Goal: Task Accomplishment & Management: Manage account settings

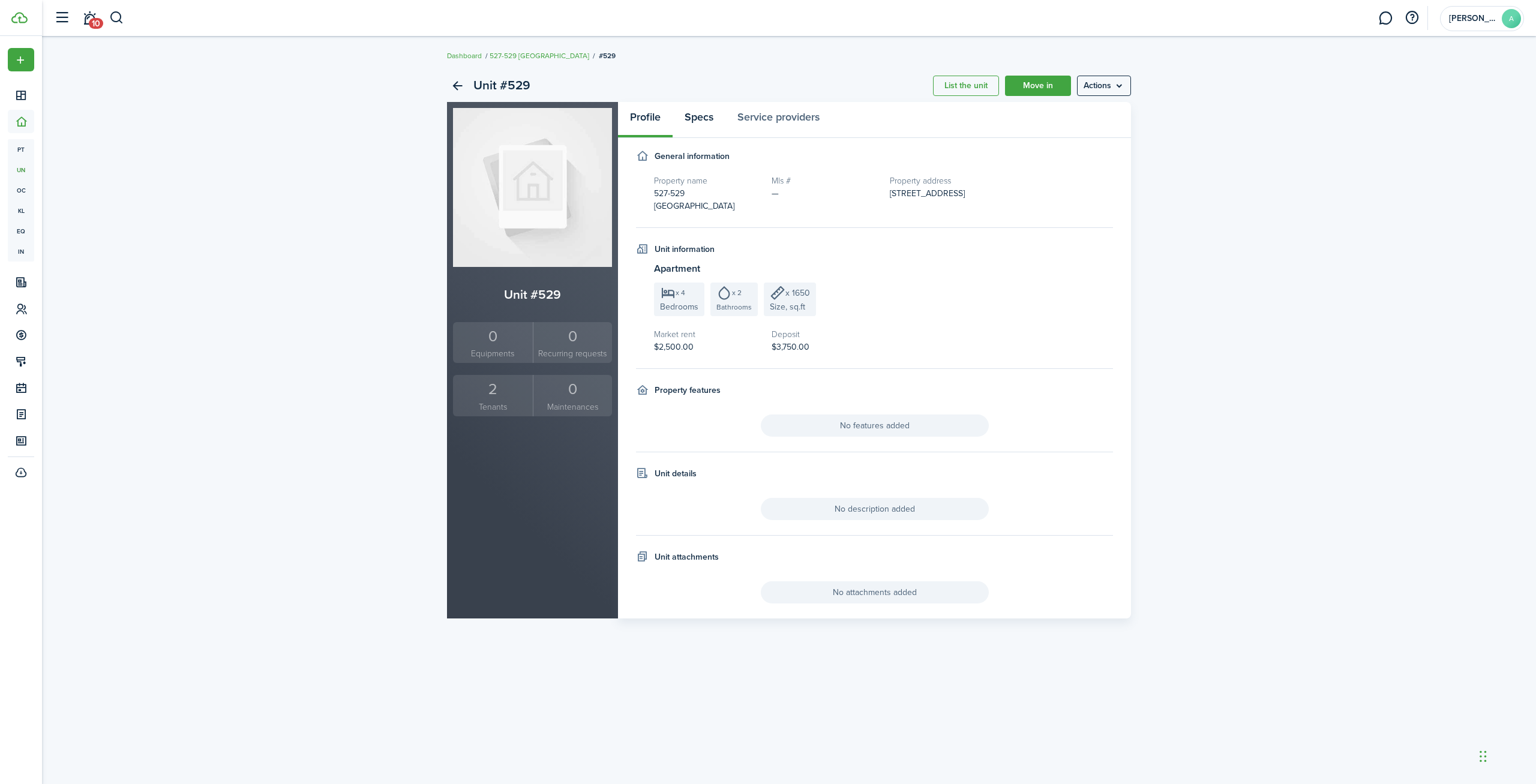
click at [700, 125] on link "Specs" at bounding box center [699, 120] width 53 height 36
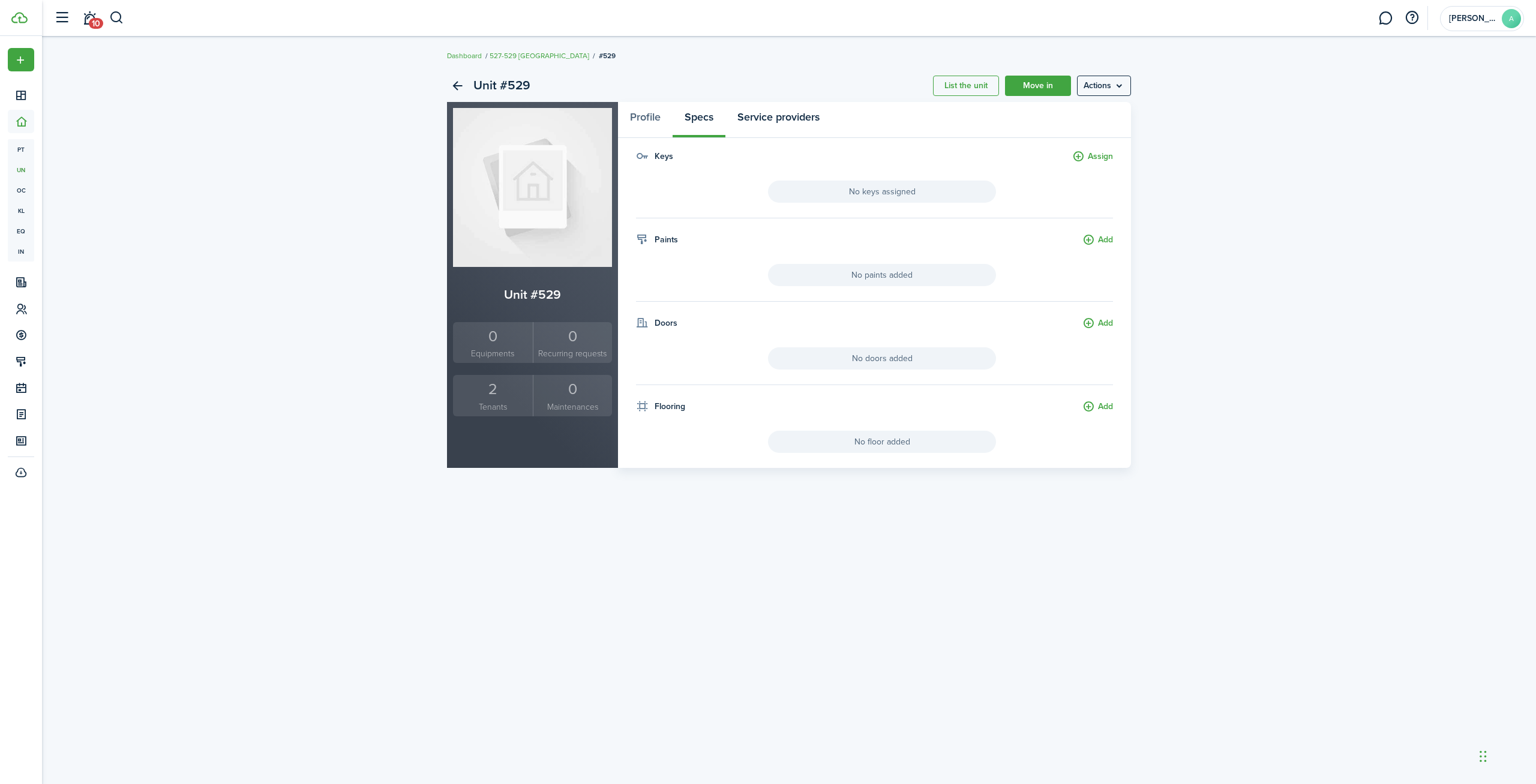
click at [773, 111] on link "Service providers" at bounding box center [779, 120] width 106 height 36
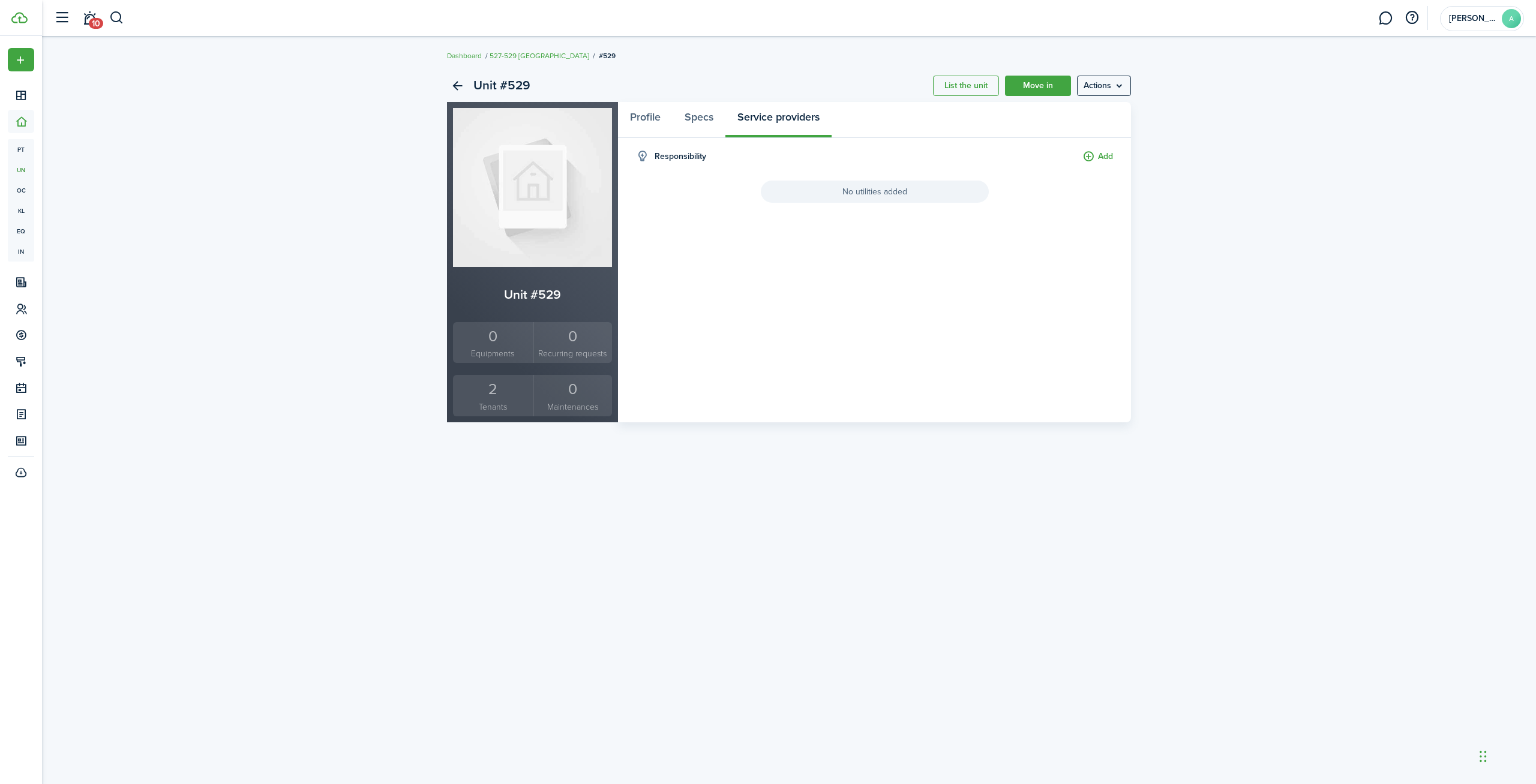
click at [480, 395] on div "2" at bounding box center [493, 390] width 74 height 23
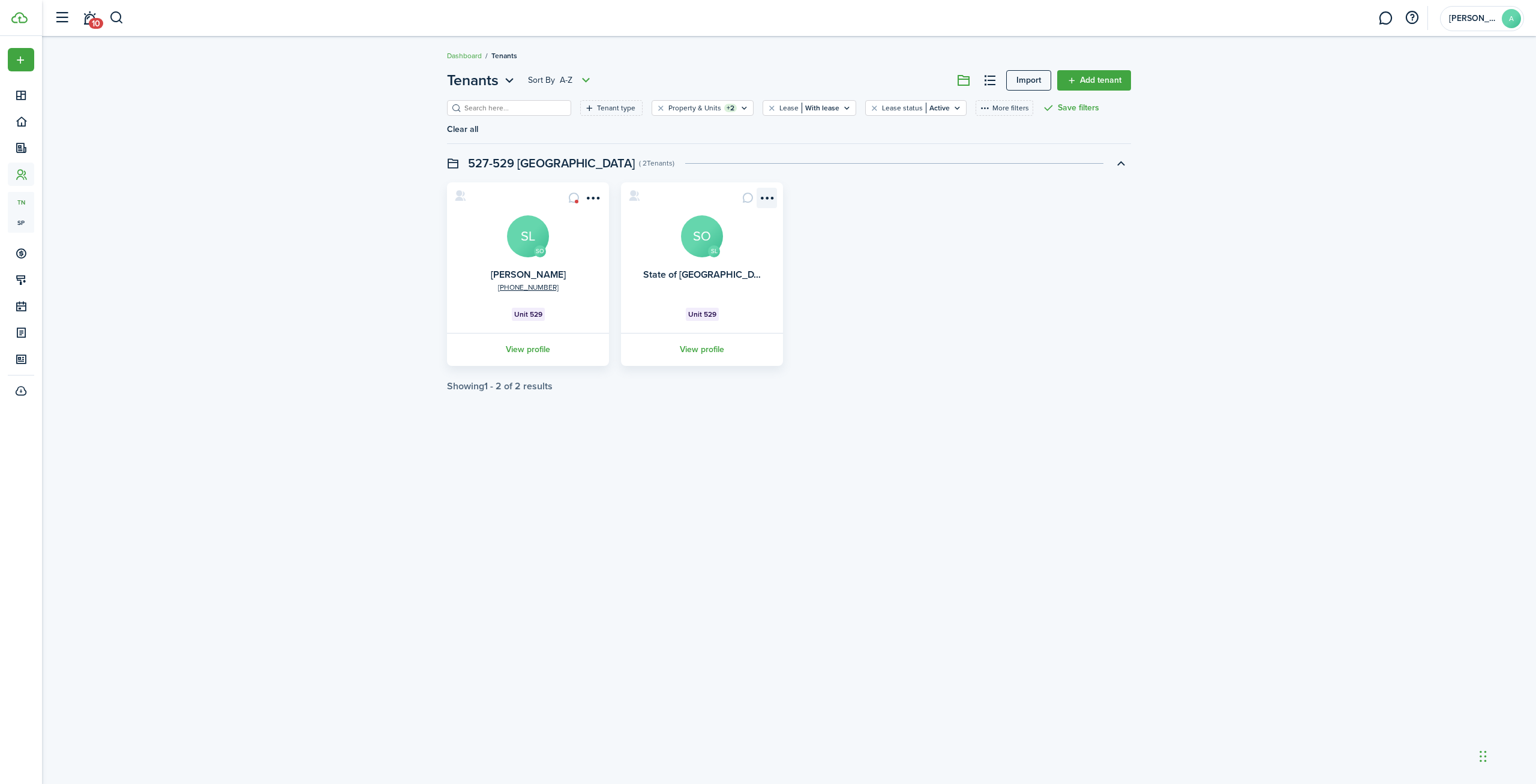
click at [766, 198] on menu-btn-icon "Open menu" at bounding box center [766, 198] width 21 height 21
click at [1039, 376] on tenant-list-swimlane-item "SO [PHONE_NUMBER] [PERSON_NAME] Unit 529 View profile SL State of [GEOGRAPHIC_D…" at bounding box center [789, 287] width 684 height 209
drag, startPoint x: 665, startPoint y: 557, endPoint x: 645, endPoint y: 549, distance: 21.5
click at [664, 553] on div "Tenants Sort by A-Z Import Add tenant Tenant type Property & Units +2 Lease Wit…" at bounding box center [789, 410] width 1494 height 693
click at [321, 194] on div "Tenants Sort by A-Z Import Add tenant Tenant type Property & Units +2 Lease Wit…" at bounding box center [789, 231] width 1494 height 334
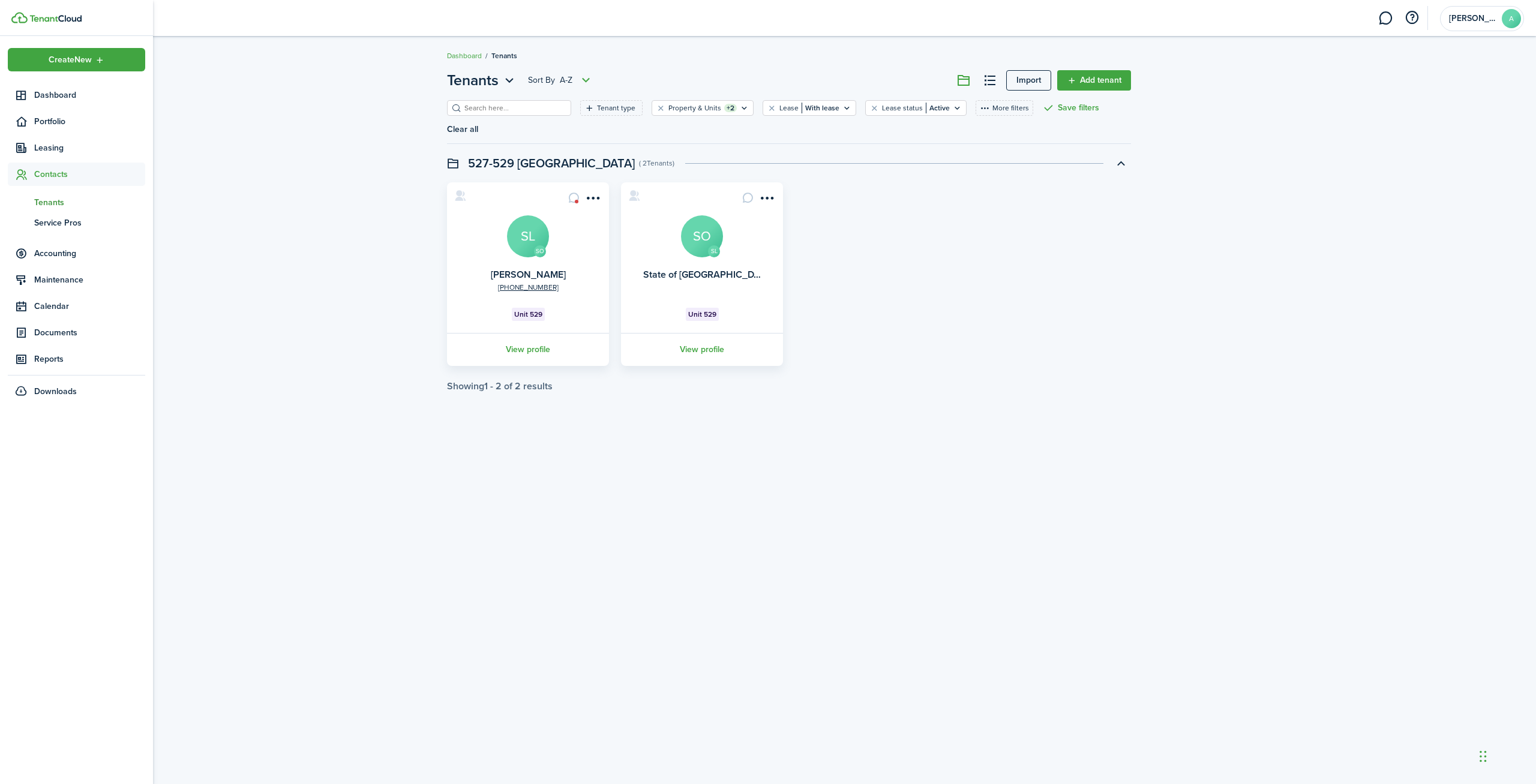
click at [66, 202] on span "Tenants" at bounding box center [90, 203] width 111 height 12
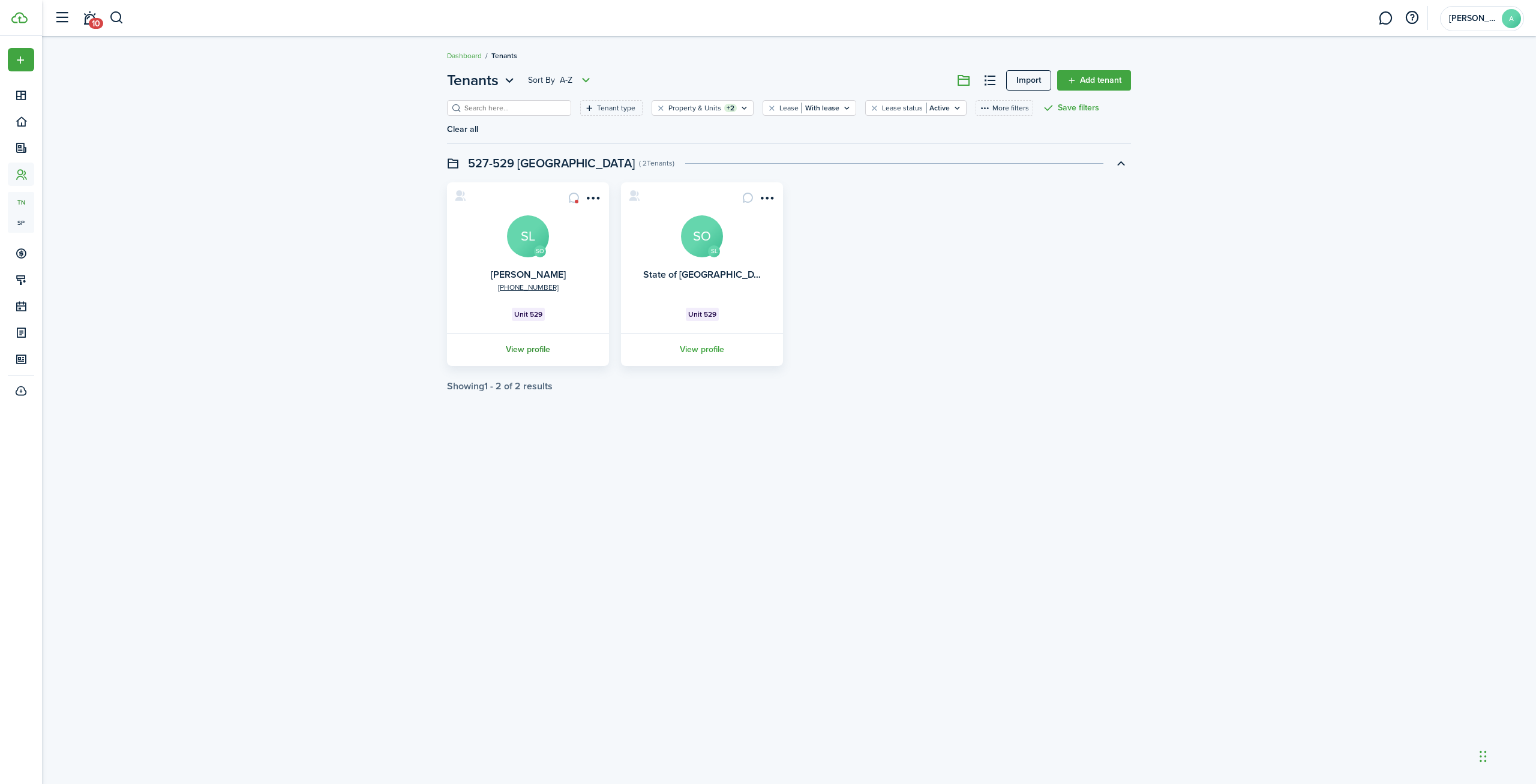
click at [529, 351] on link "View profile" at bounding box center [528, 349] width 166 height 33
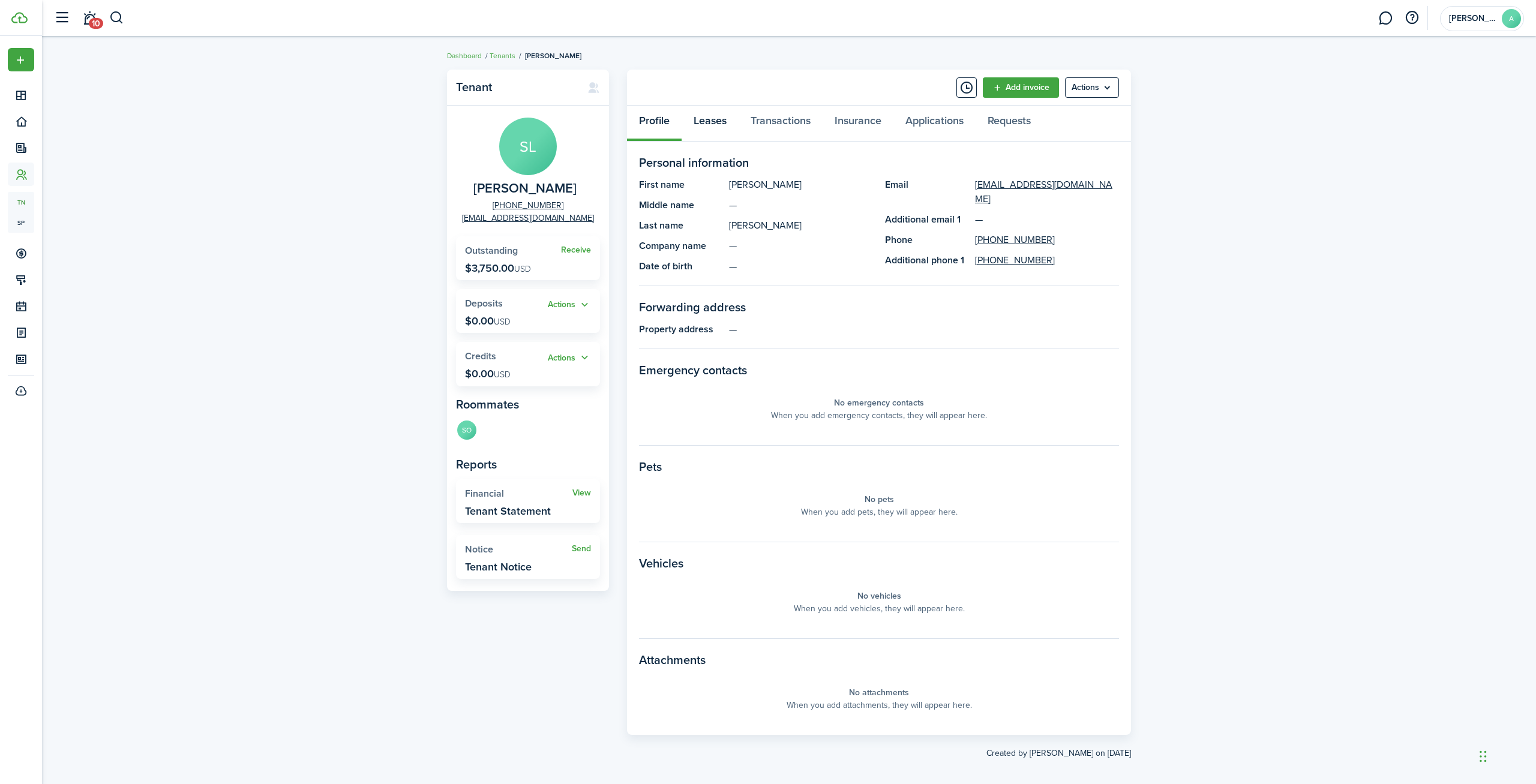
click at [719, 121] on link "Leases" at bounding box center [710, 124] width 57 height 36
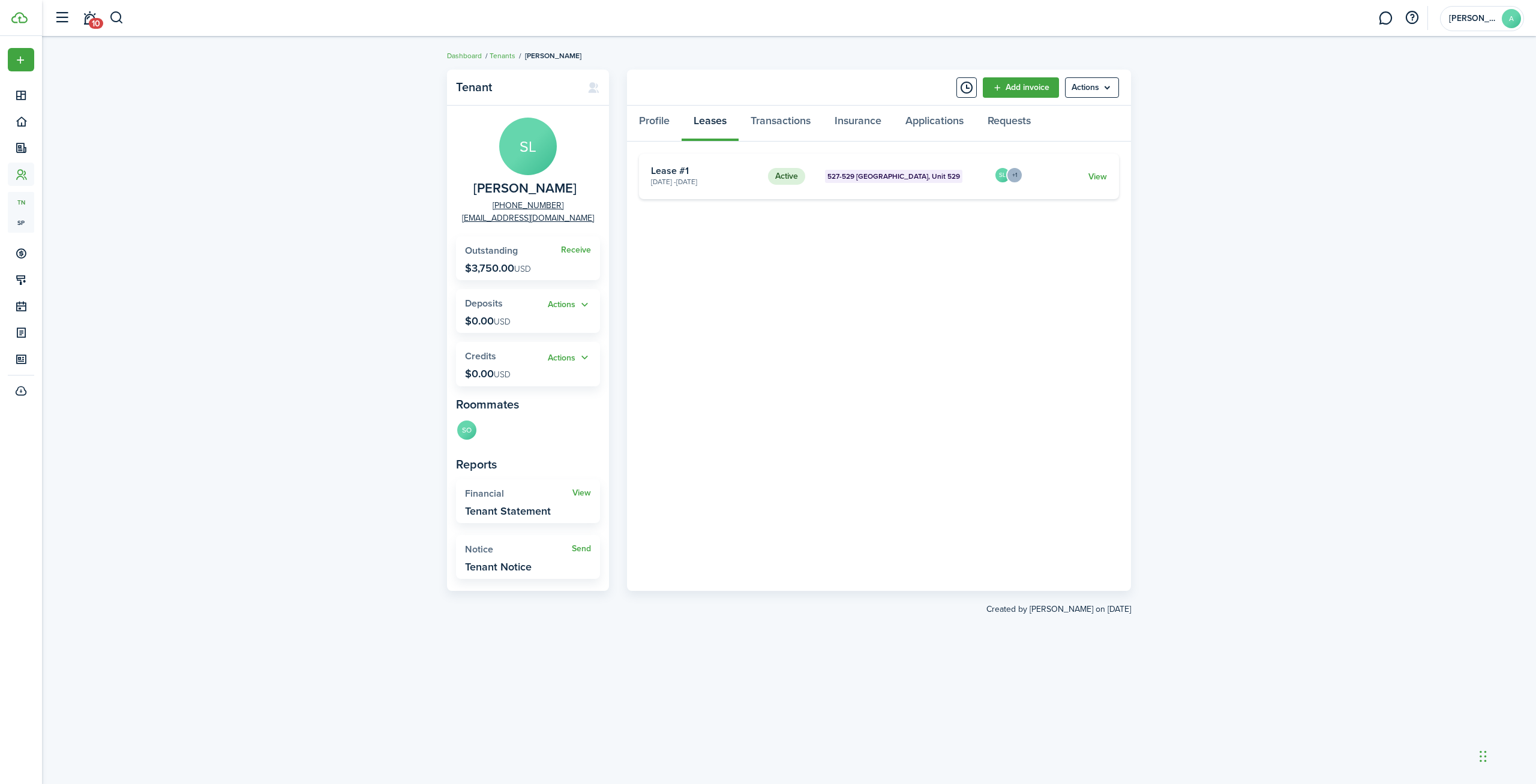
click at [775, 180] on status "Active" at bounding box center [786, 176] width 37 height 17
click at [1096, 173] on link "View" at bounding box center [1098, 176] width 18 height 12
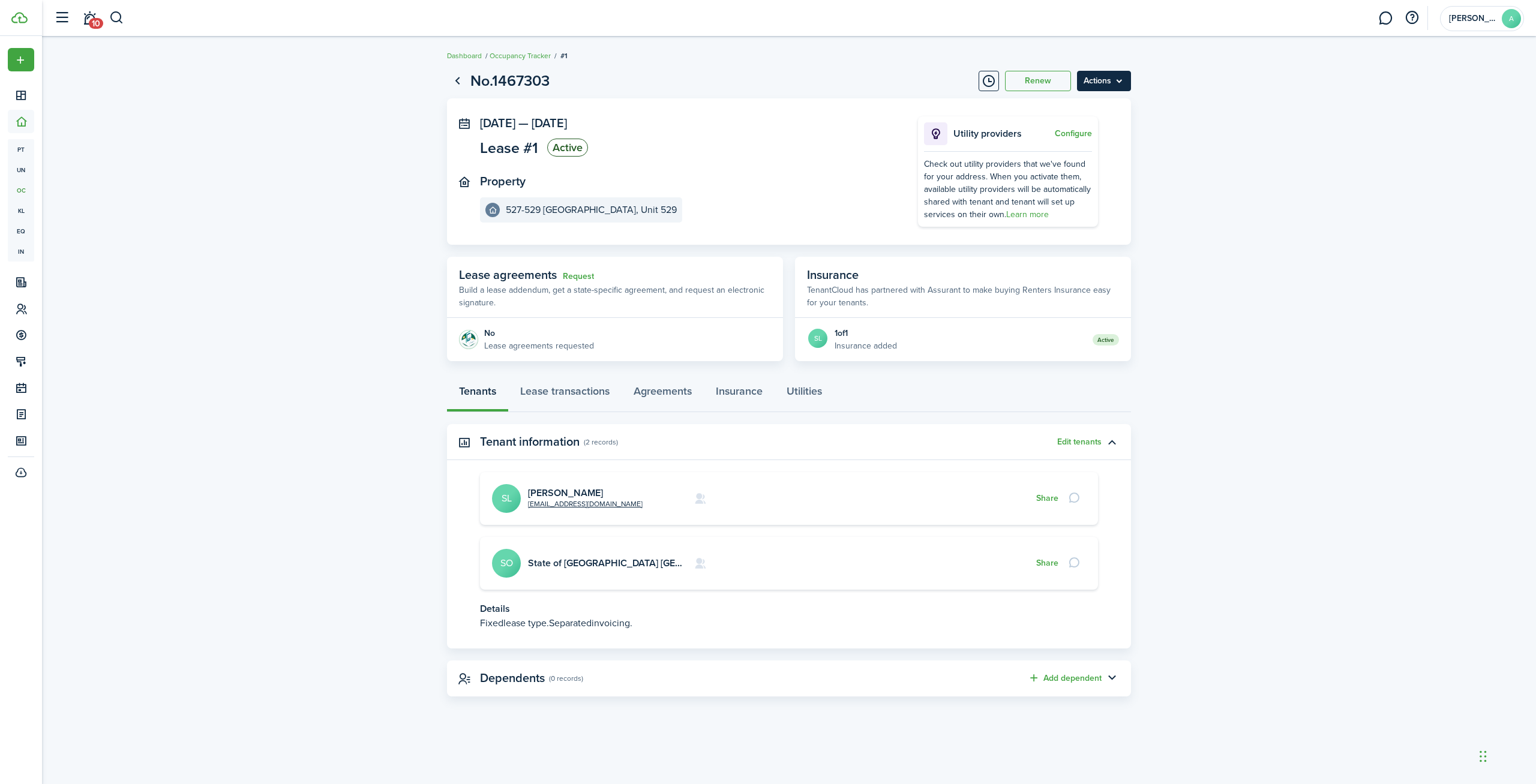
click at [1111, 72] on menu-btn "Actions" at bounding box center [1104, 81] width 54 height 21
click at [1083, 155] on link "End Lease" at bounding box center [1078, 149] width 105 height 21
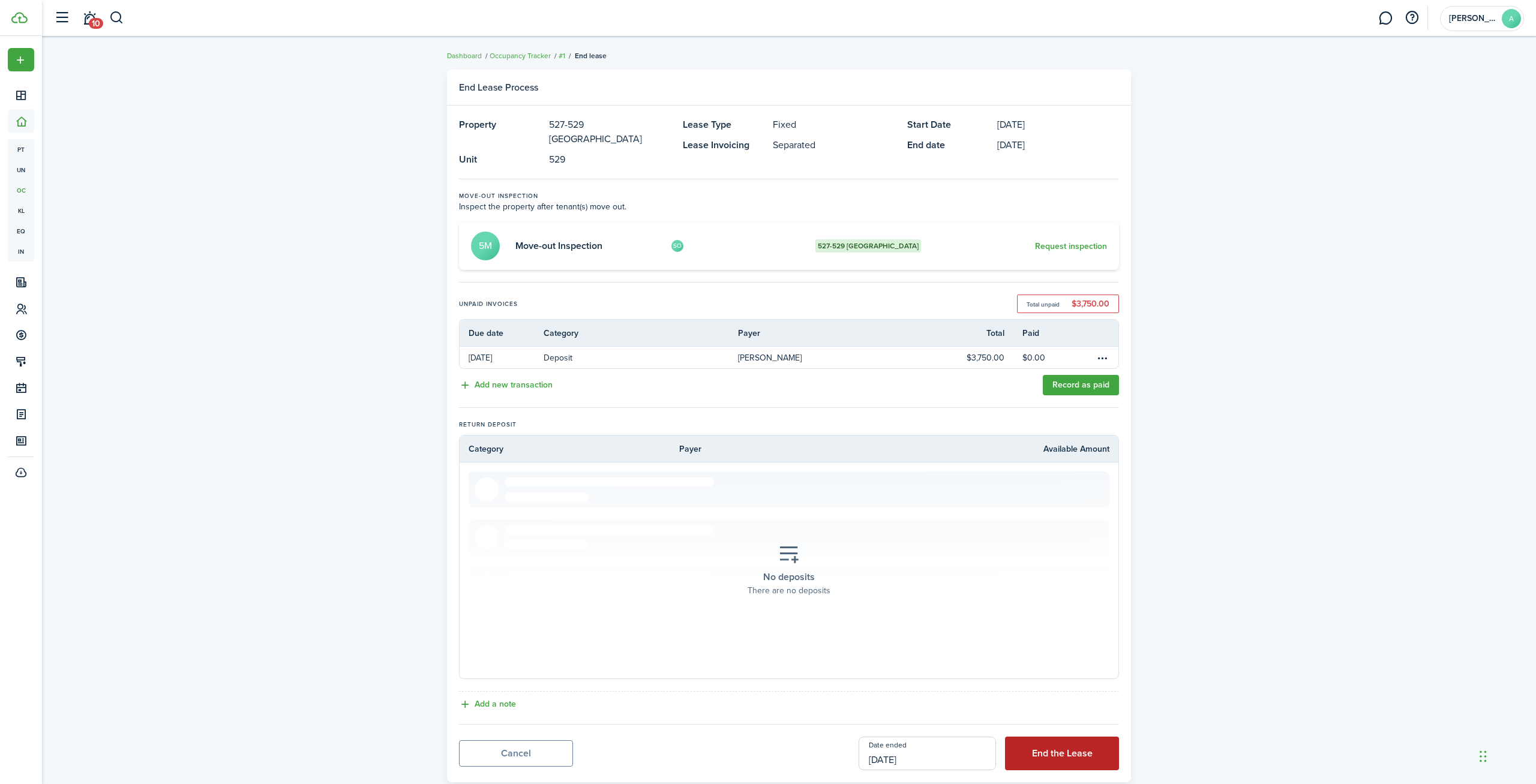
click at [1047, 736] on button "End the Lease" at bounding box center [1062, 753] width 114 height 34
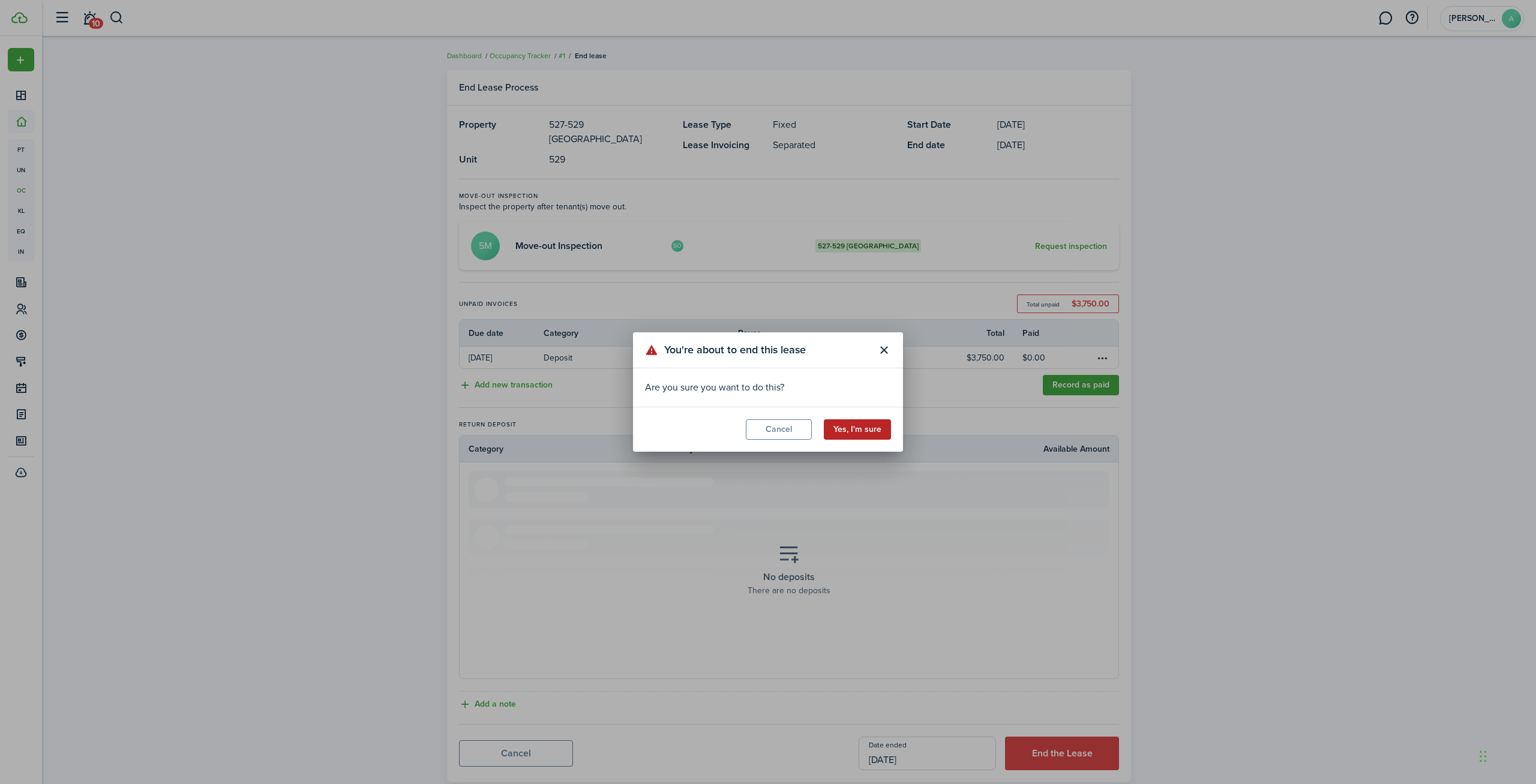
click at [849, 433] on button "Yes, I'm sure" at bounding box center [858, 430] width 68 height 21
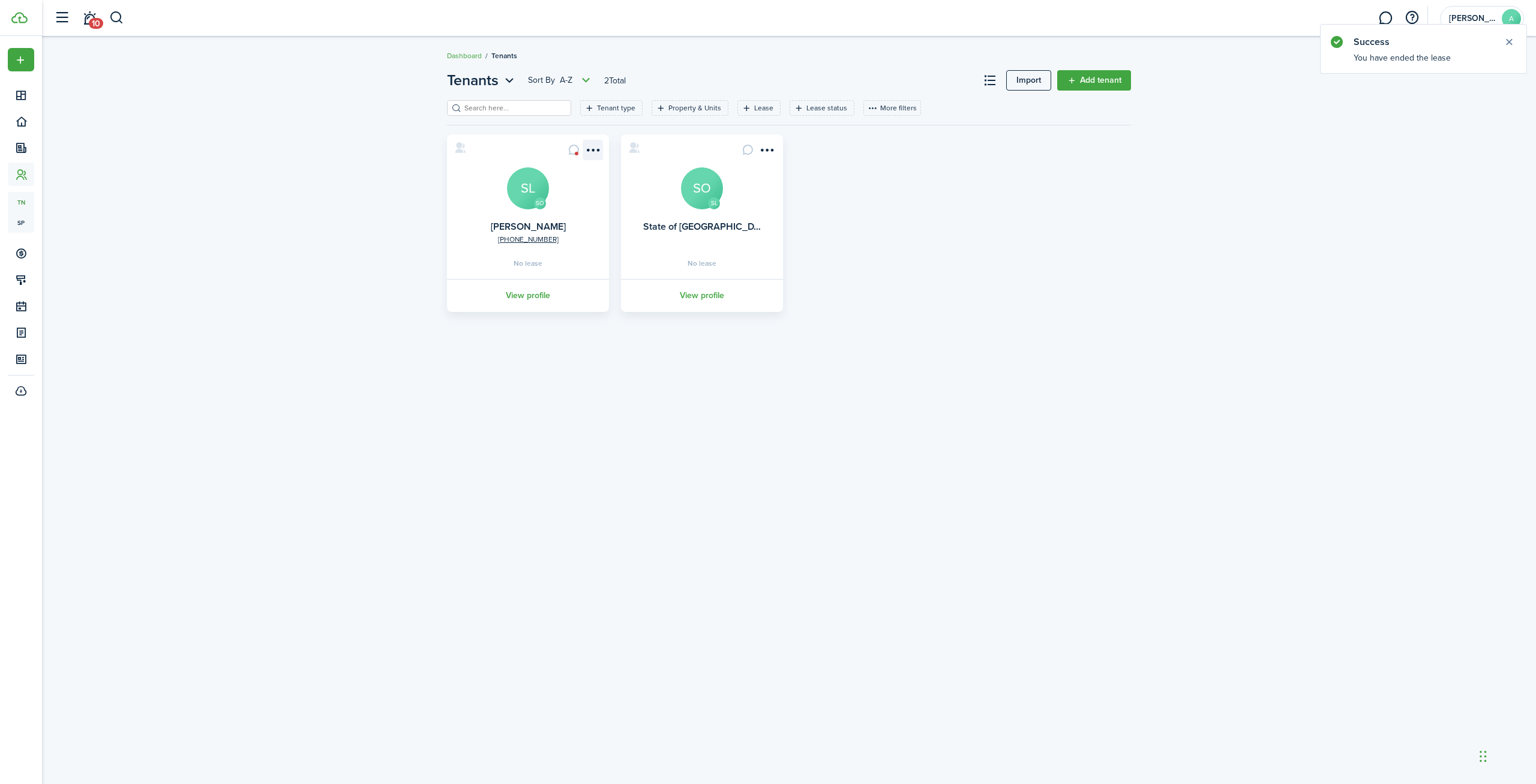
click at [594, 150] on menu-btn-icon "Open menu" at bounding box center [592, 150] width 21 height 21
click at [540, 301] on button "Delete" at bounding box center [549, 302] width 105 height 21
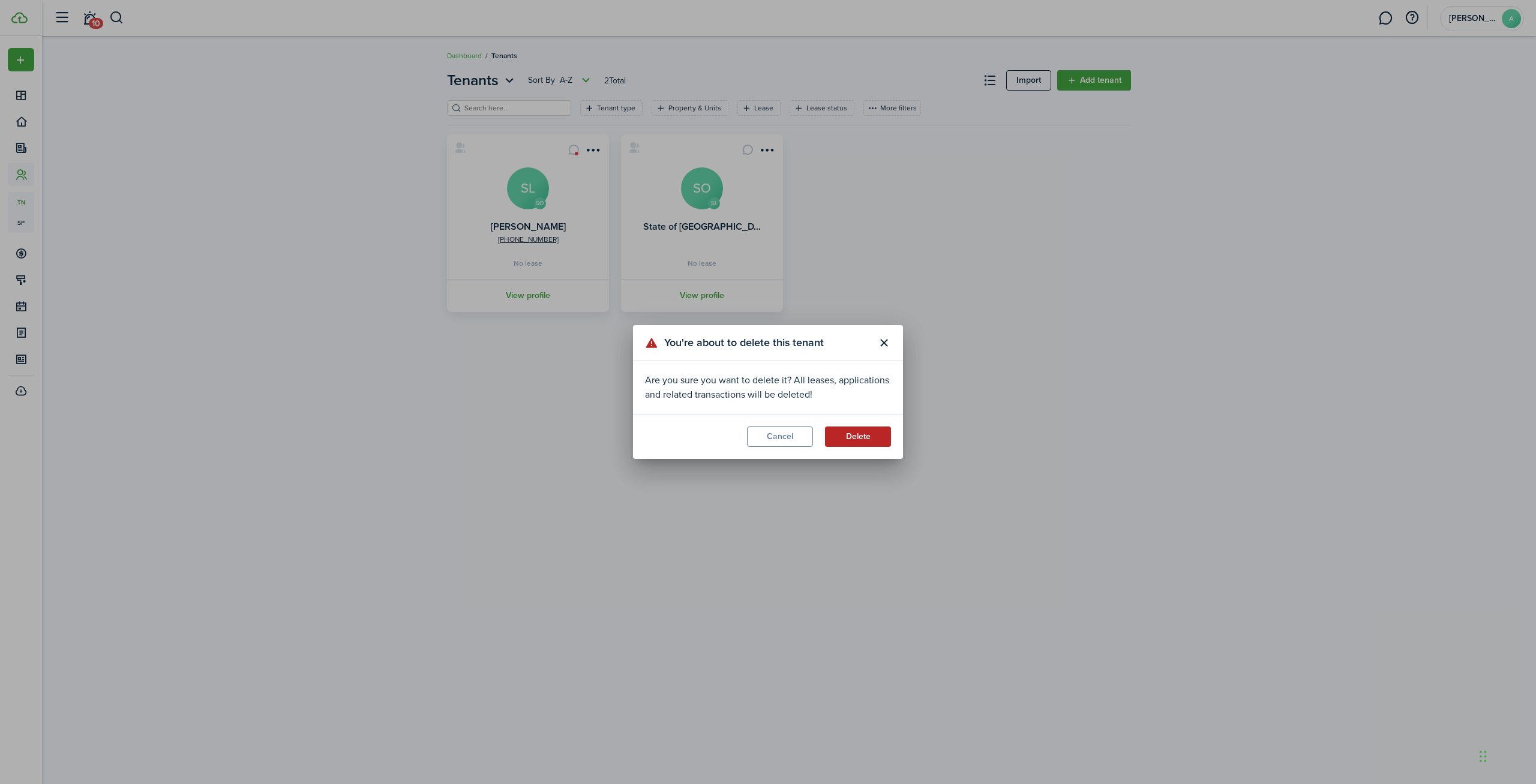
click at [867, 438] on button "Delete" at bounding box center [858, 436] width 66 height 21
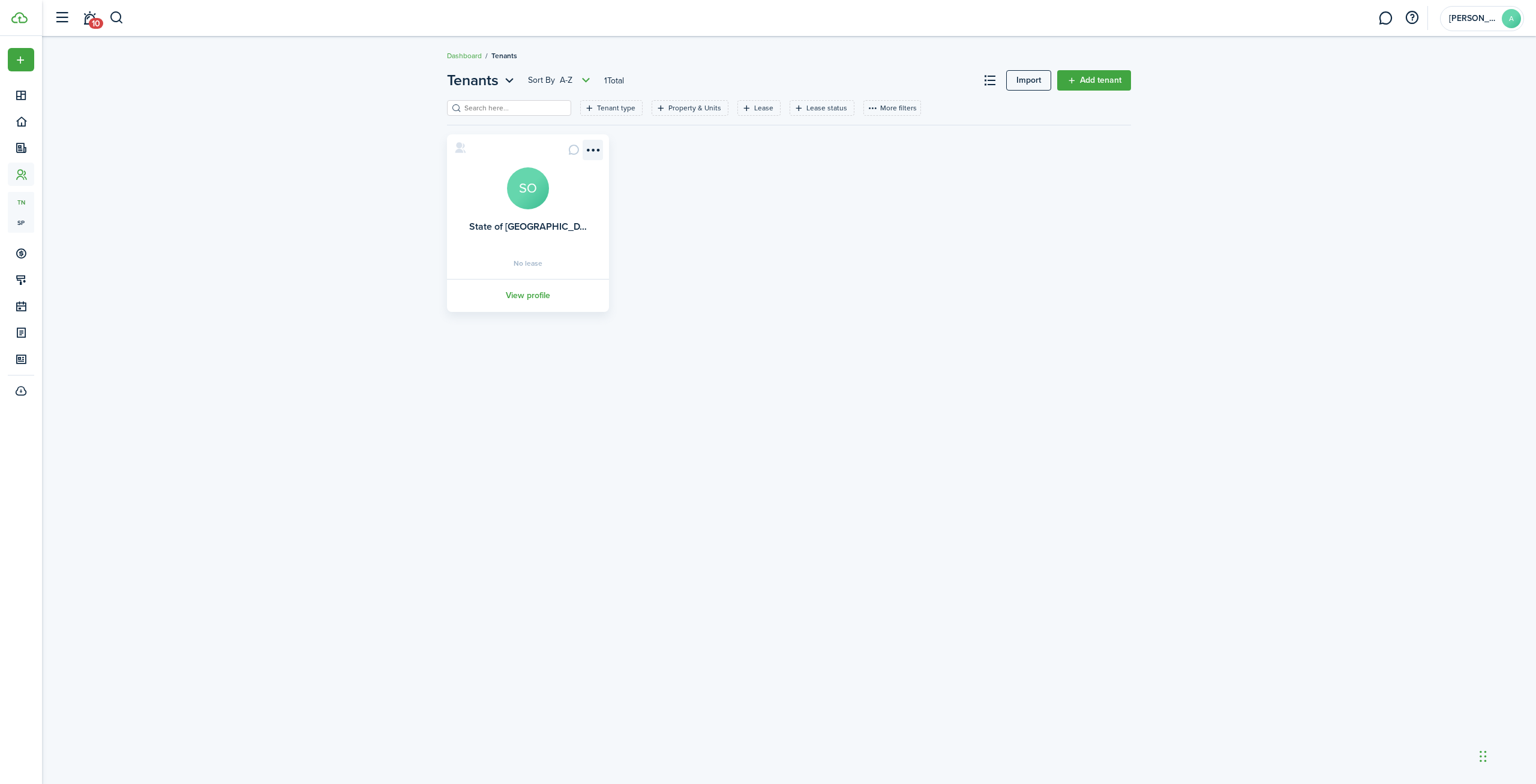
click at [593, 152] on menu-btn-icon "Open menu" at bounding box center [592, 150] width 21 height 21
click at [544, 302] on button "Delete" at bounding box center [549, 302] width 105 height 21
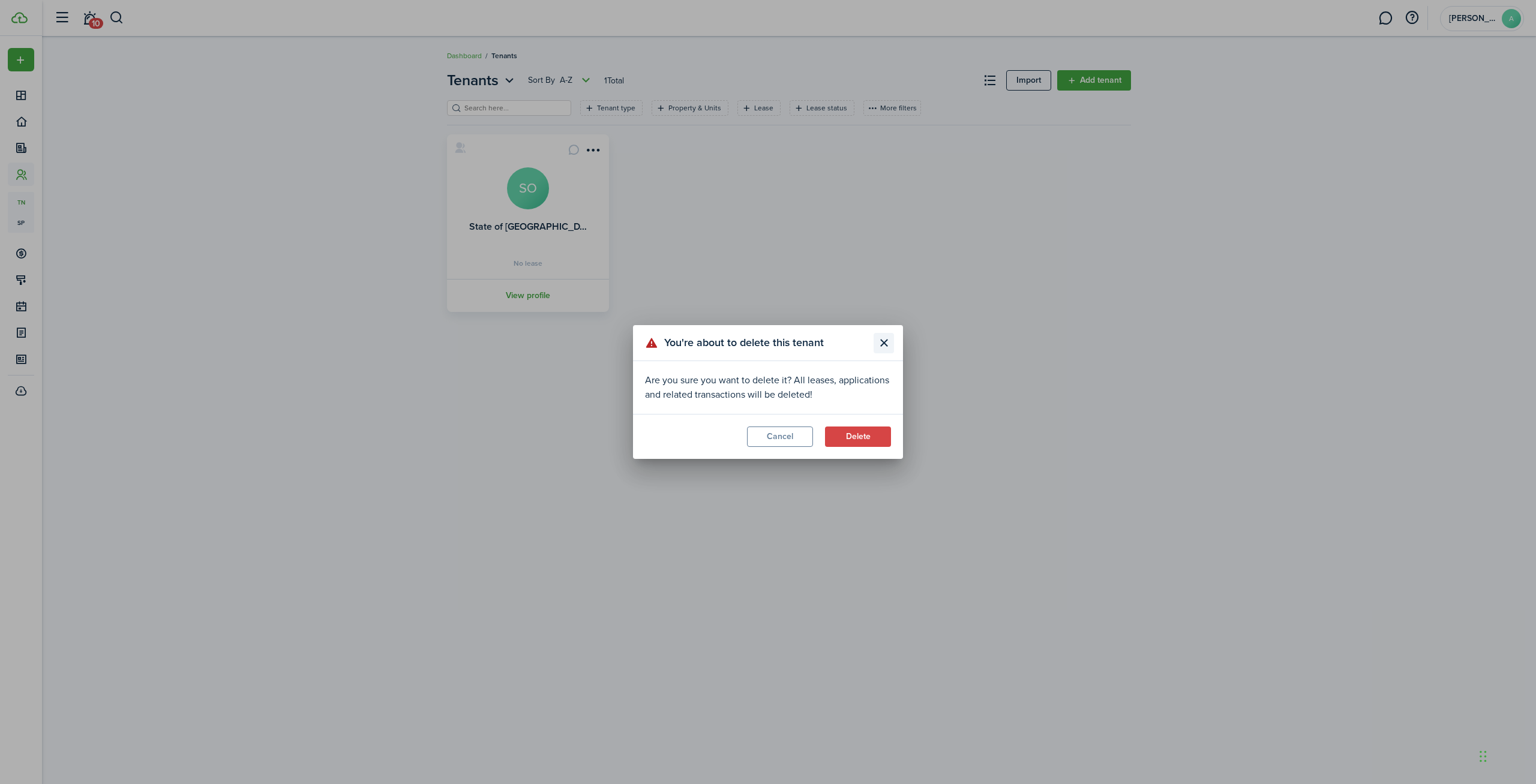
click at [885, 340] on button "Close modal" at bounding box center [884, 343] width 21 height 21
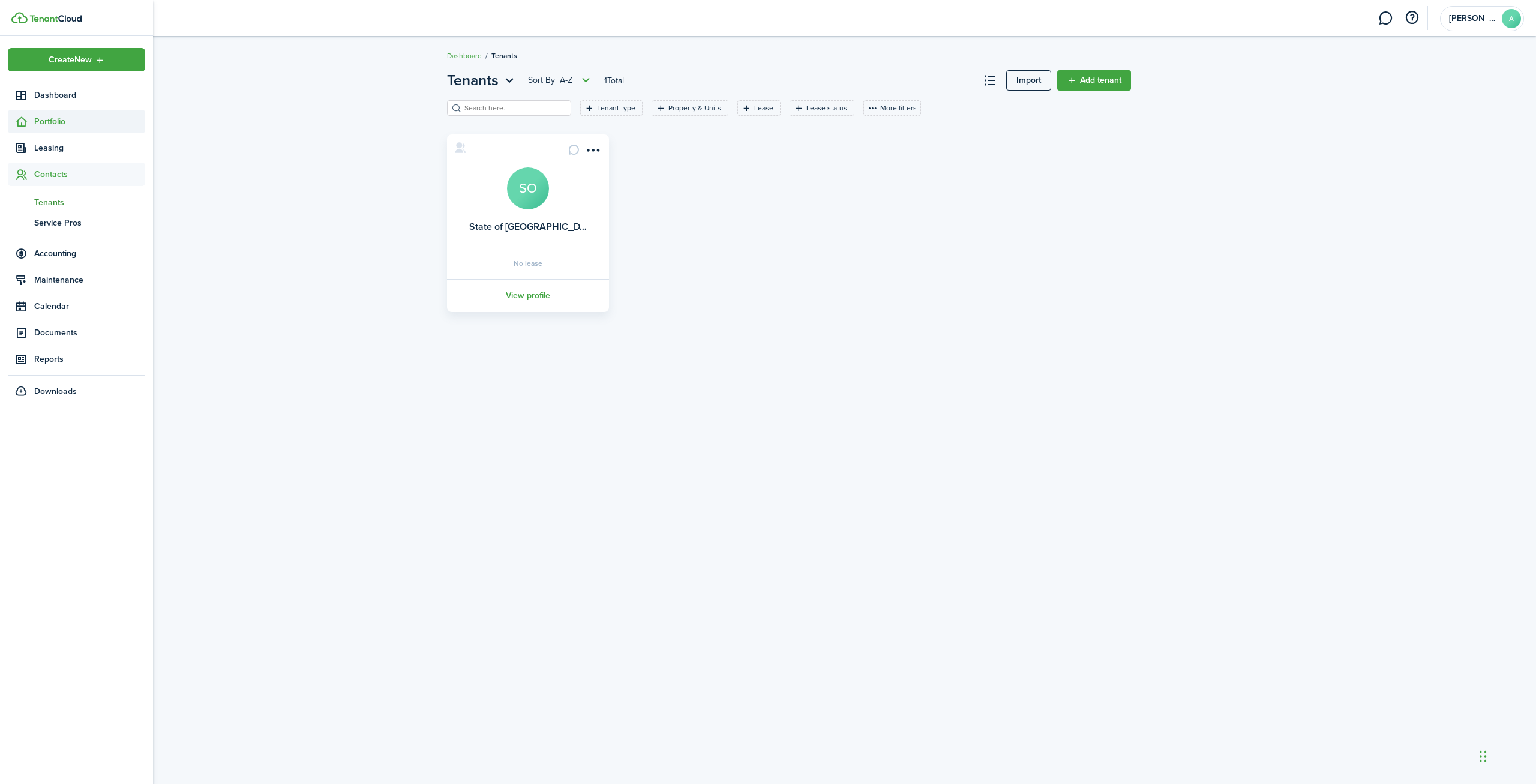
click at [72, 129] on span "Portfolio" at bounding box center [76, 121] width 137 height 24
click at [80, 170] on span "Units" at bounding box center [90, 170] width 111 height 12
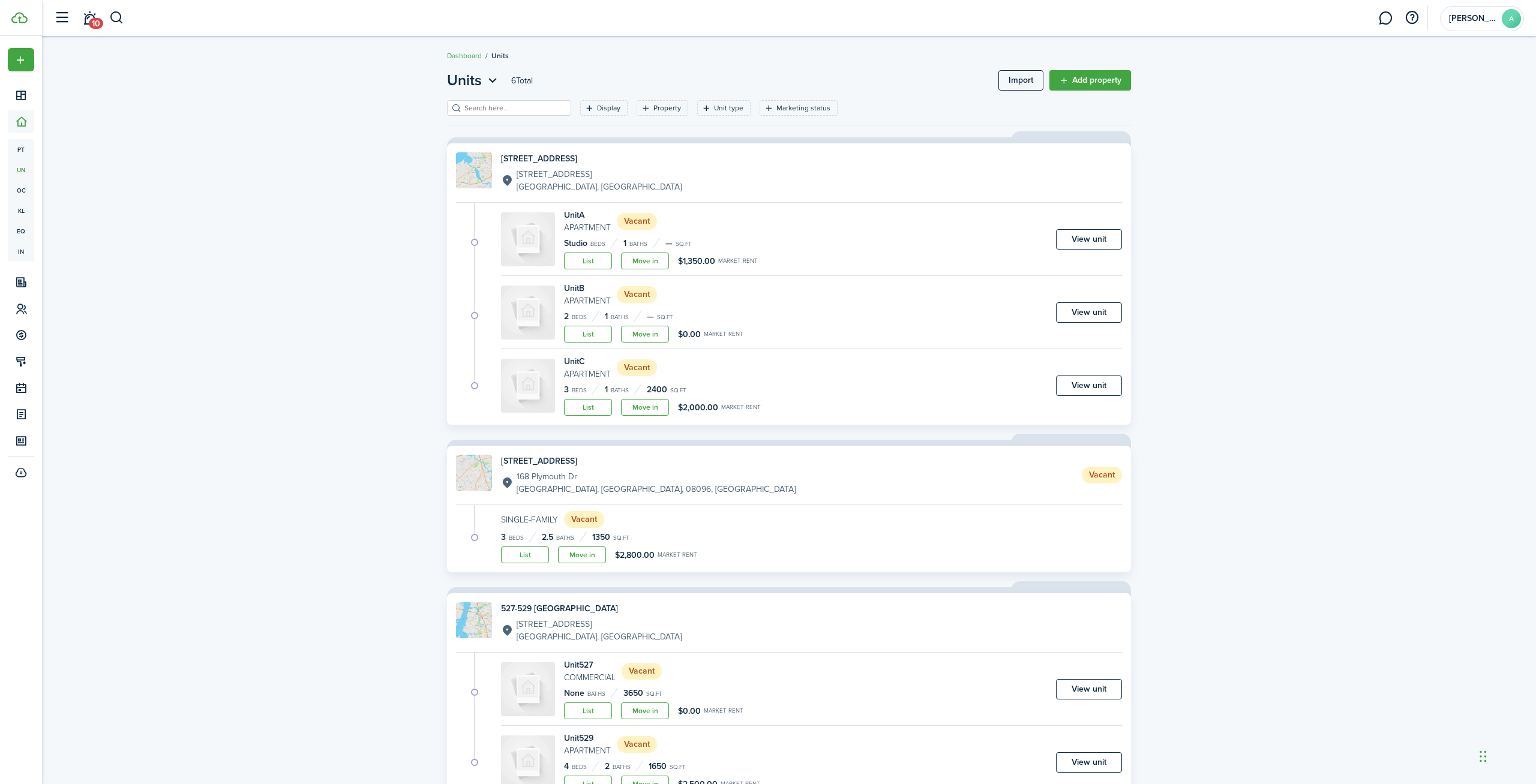
scroll to position [51, 0]
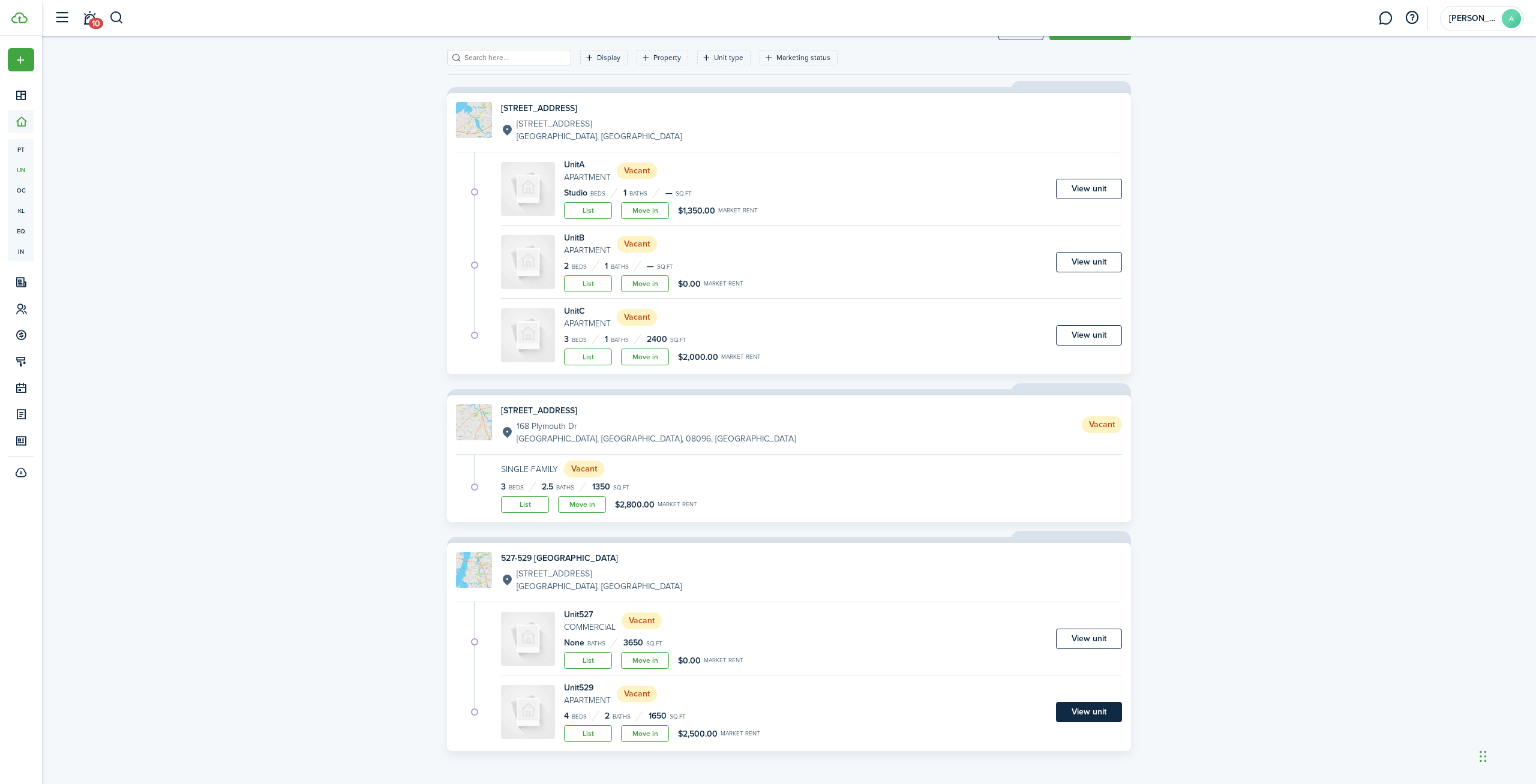
click at [1085, 704] on link "View unit" at bounding box center [1089, 712] width 66 height 21
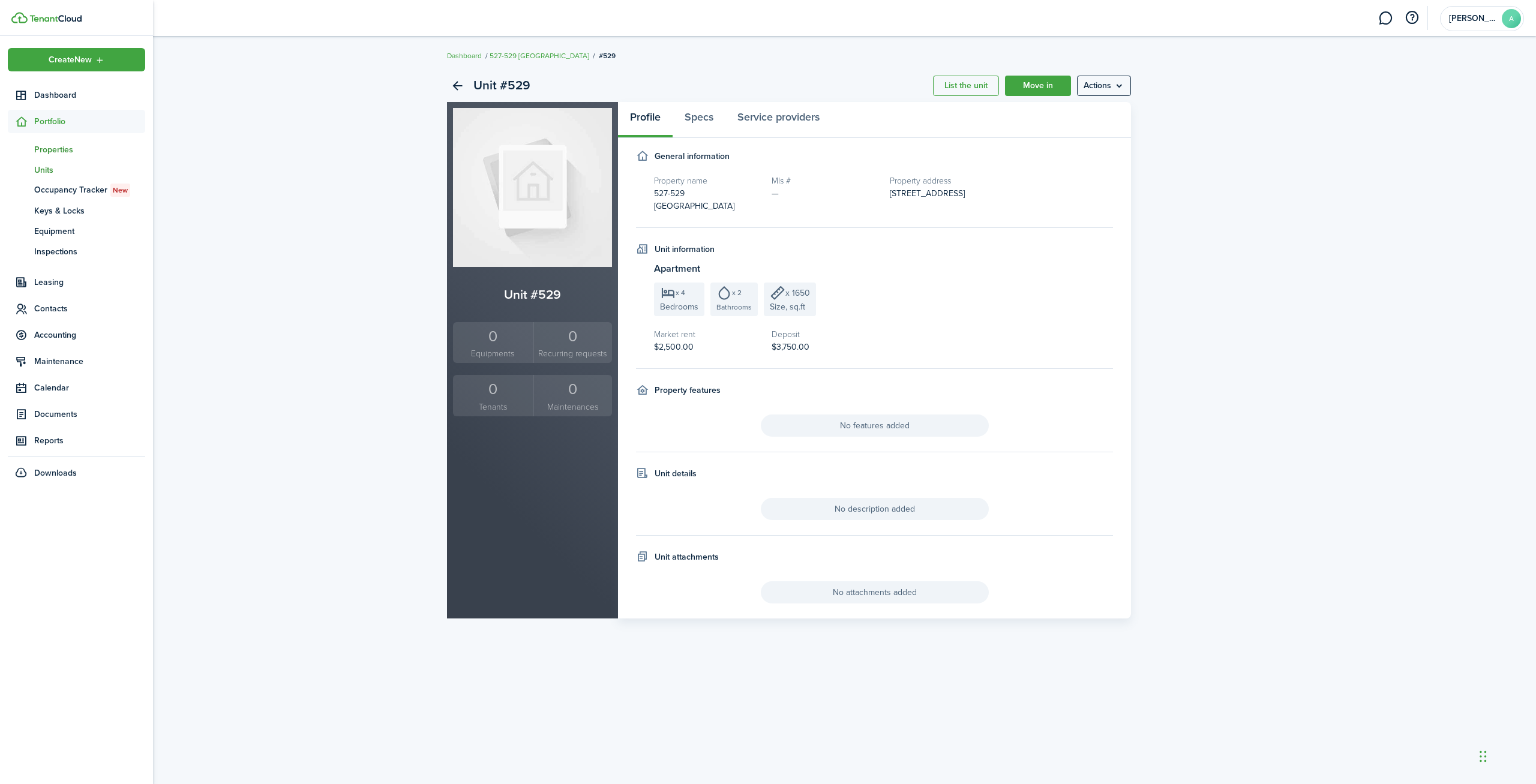
click at [54, 148] on span "Properties" at bounding box center [90, 150] width 111 height 12
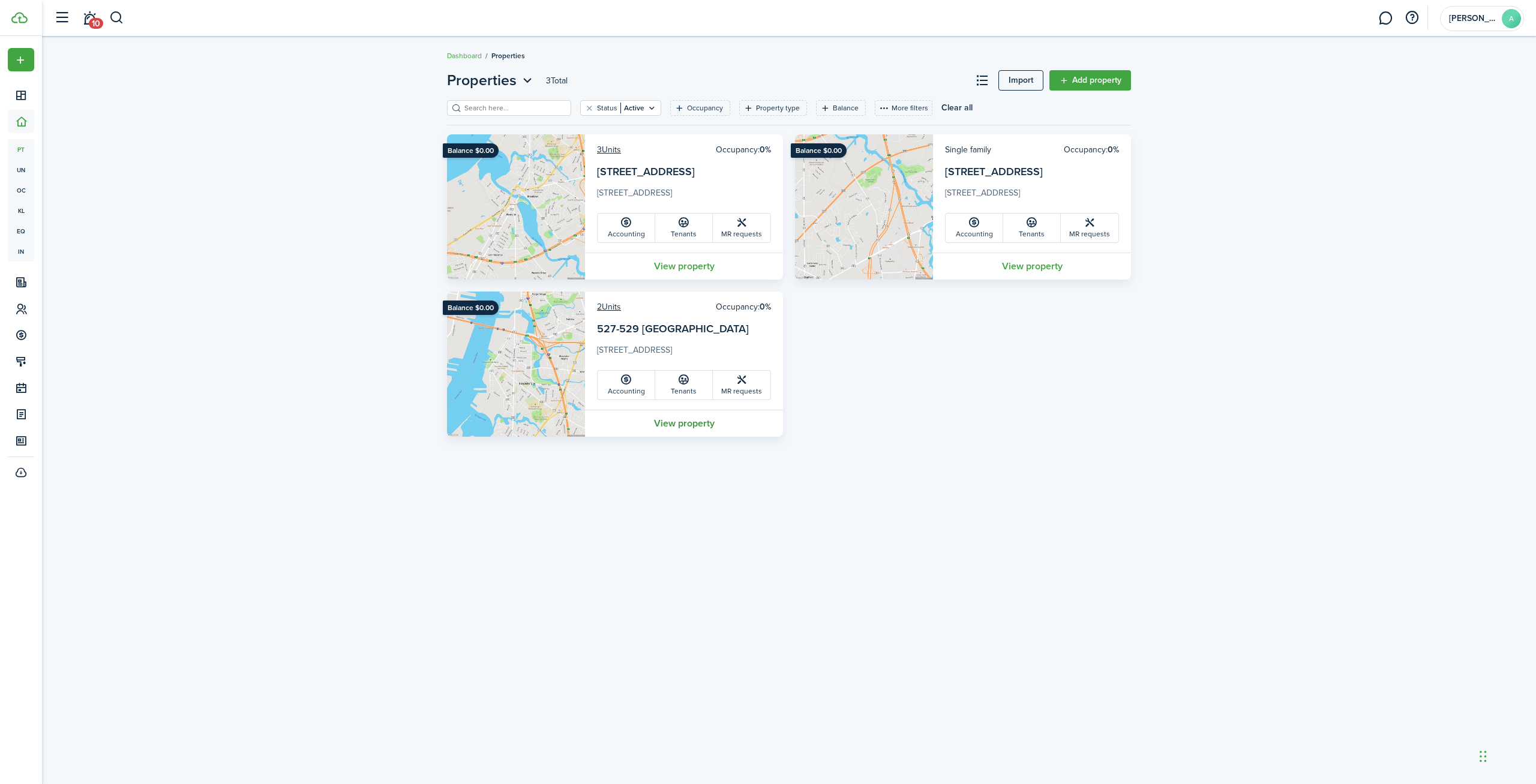
click at [677, 425] on link "View property" at bounding box center [684, 423] width 198 height 27
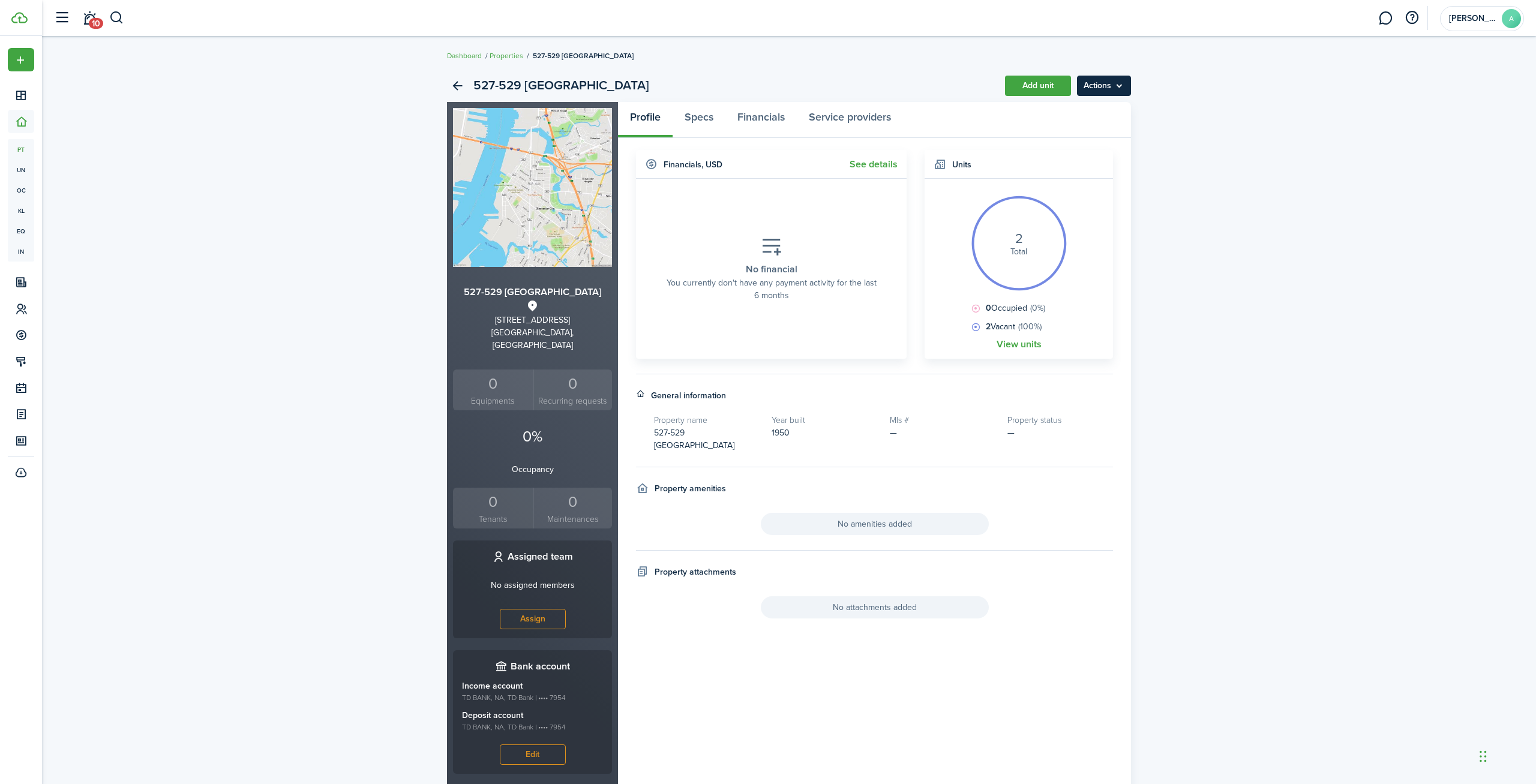
click at [1099, 91] on menu-btn "Actions" at bounding box center [1104, 86] width 54 height 21
click at [872, 54] on breadcrumb "Dashboard Properties 527-529 [GEOGRAPHIC_DATA]" at bounding box center [789, 50] width 684 height 28
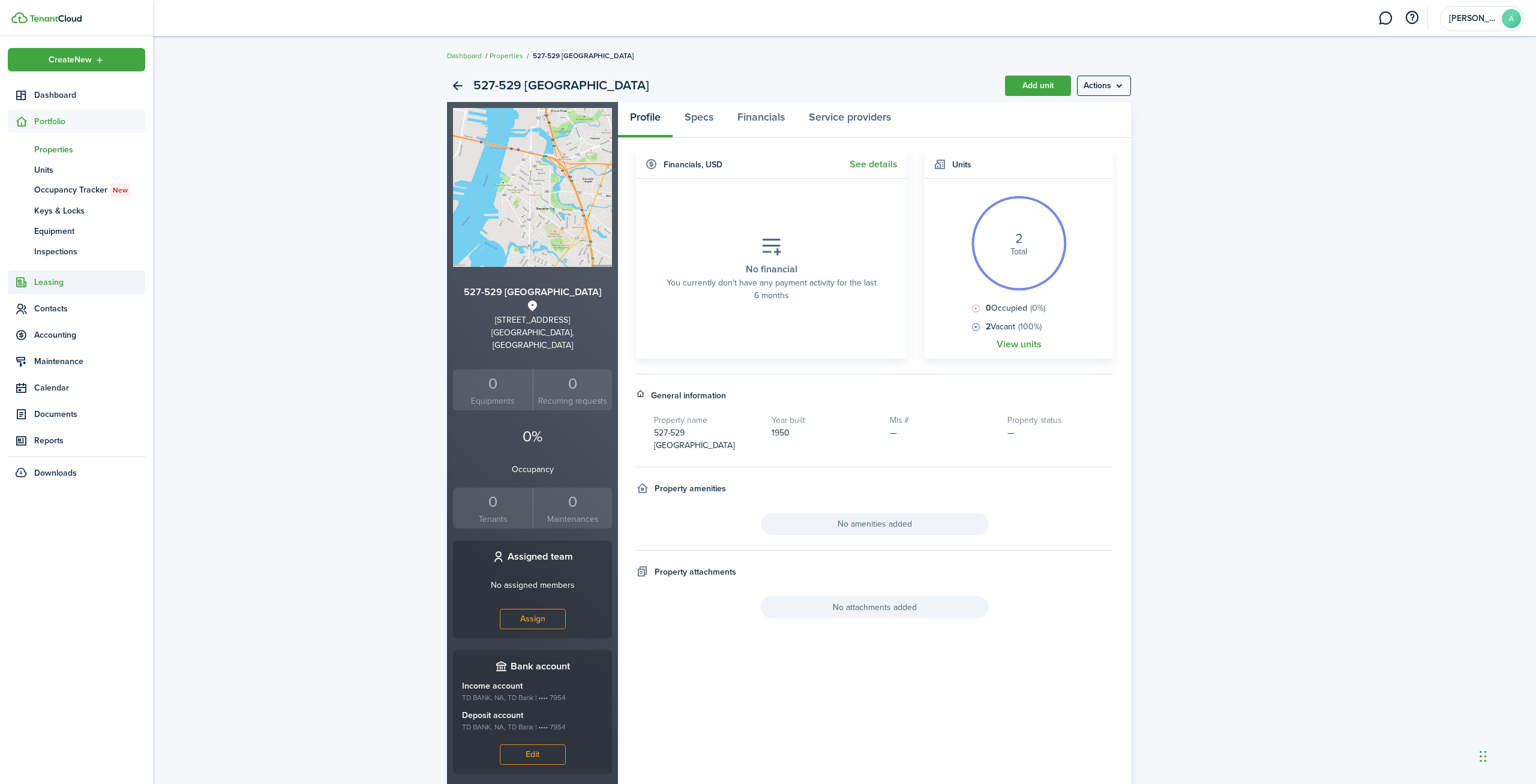
click at [53, 279] on span "Leasing" at bounding box center [90, 282] width 111 height 12
click at [71, 178] on span "Applications" at bounding box center [90, 176] width 111 height 12
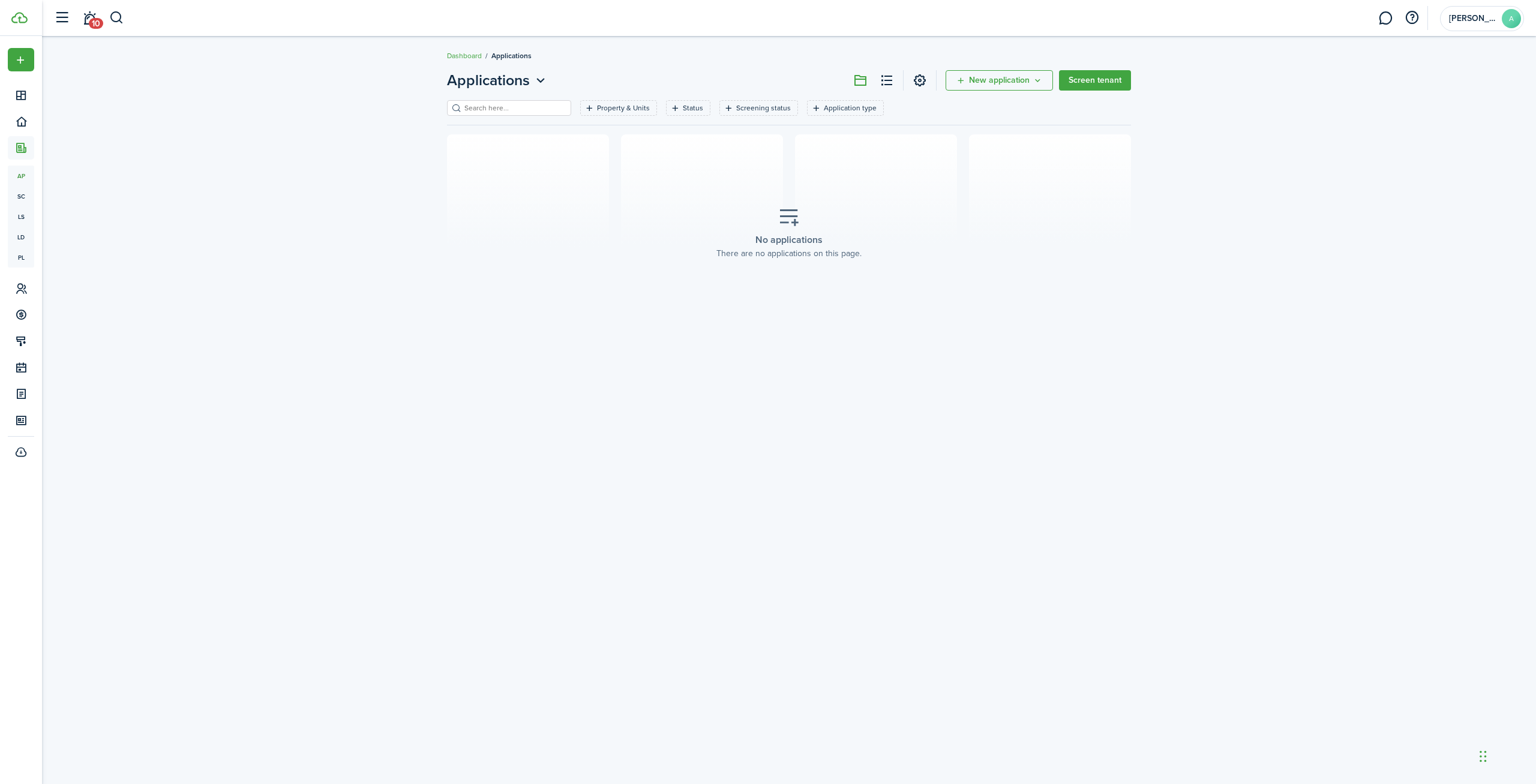
click at [1356, 59] on dashboard-content "Dashboard Applications Applications New application Screen tenant Property & Un…" at bounding box center [789, 392] width 1494 height 784
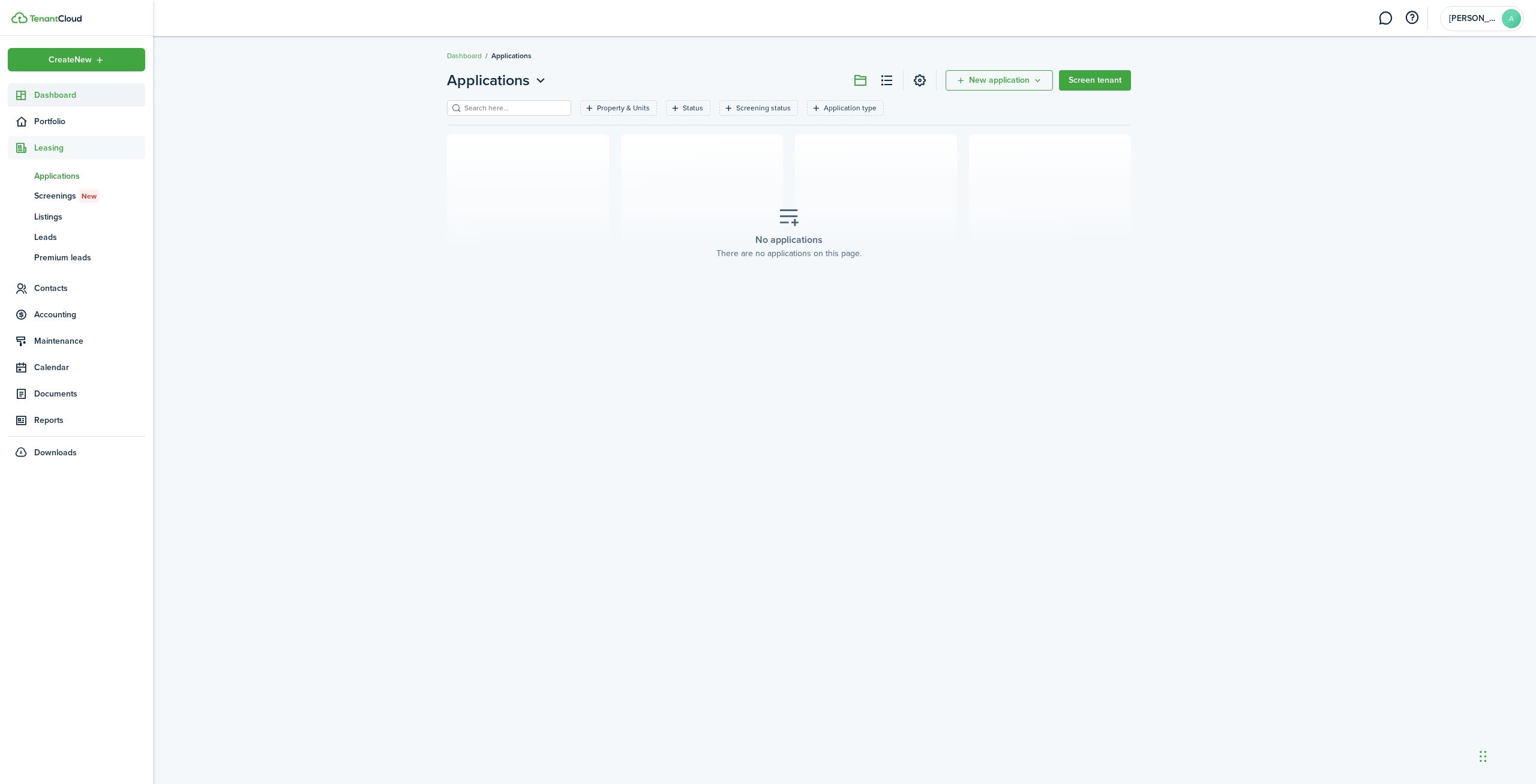
click at [54, 87] on link "Dashboard" at bounding box center [76, 95] width 137 height 24
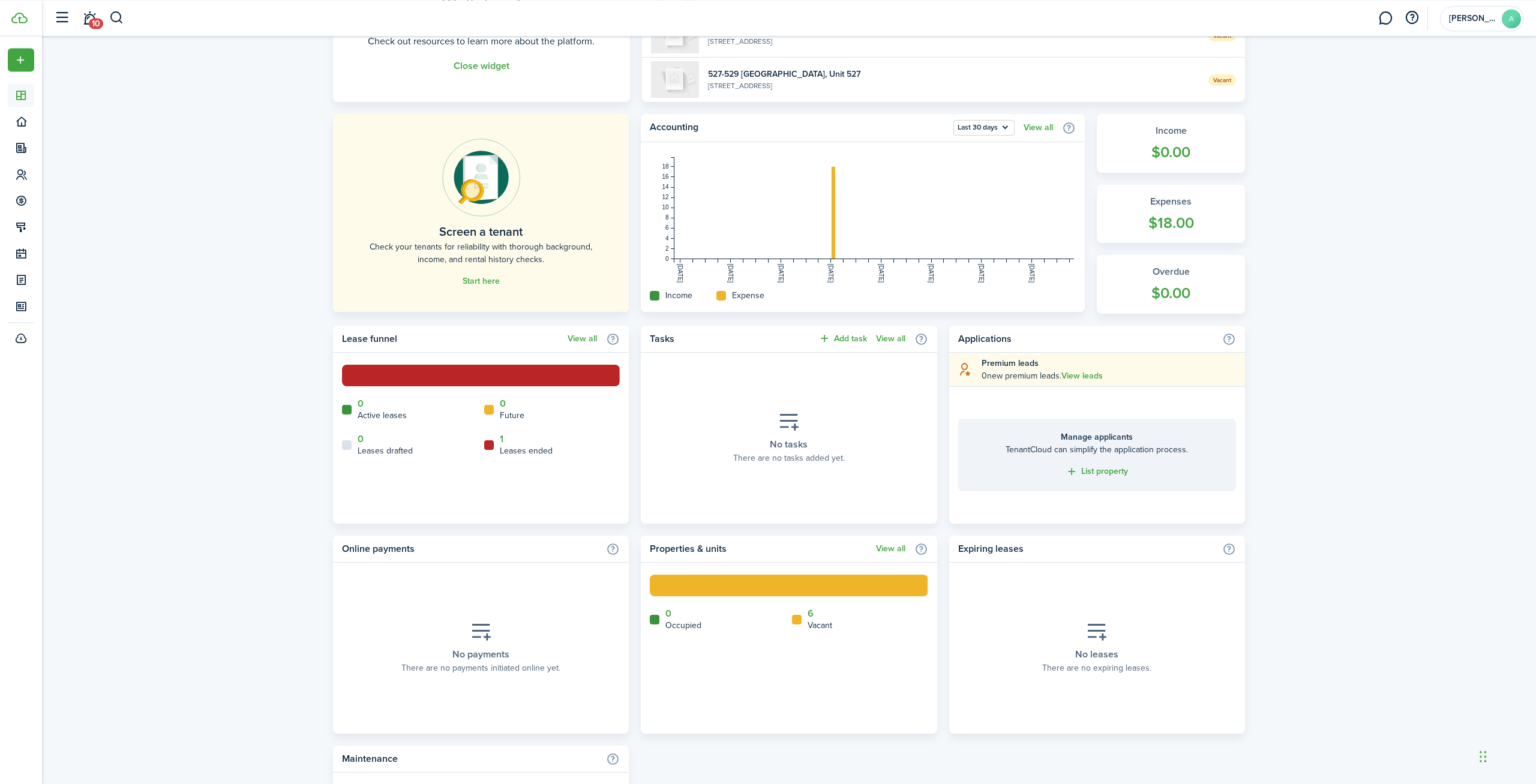
scroll to position [417, 0]
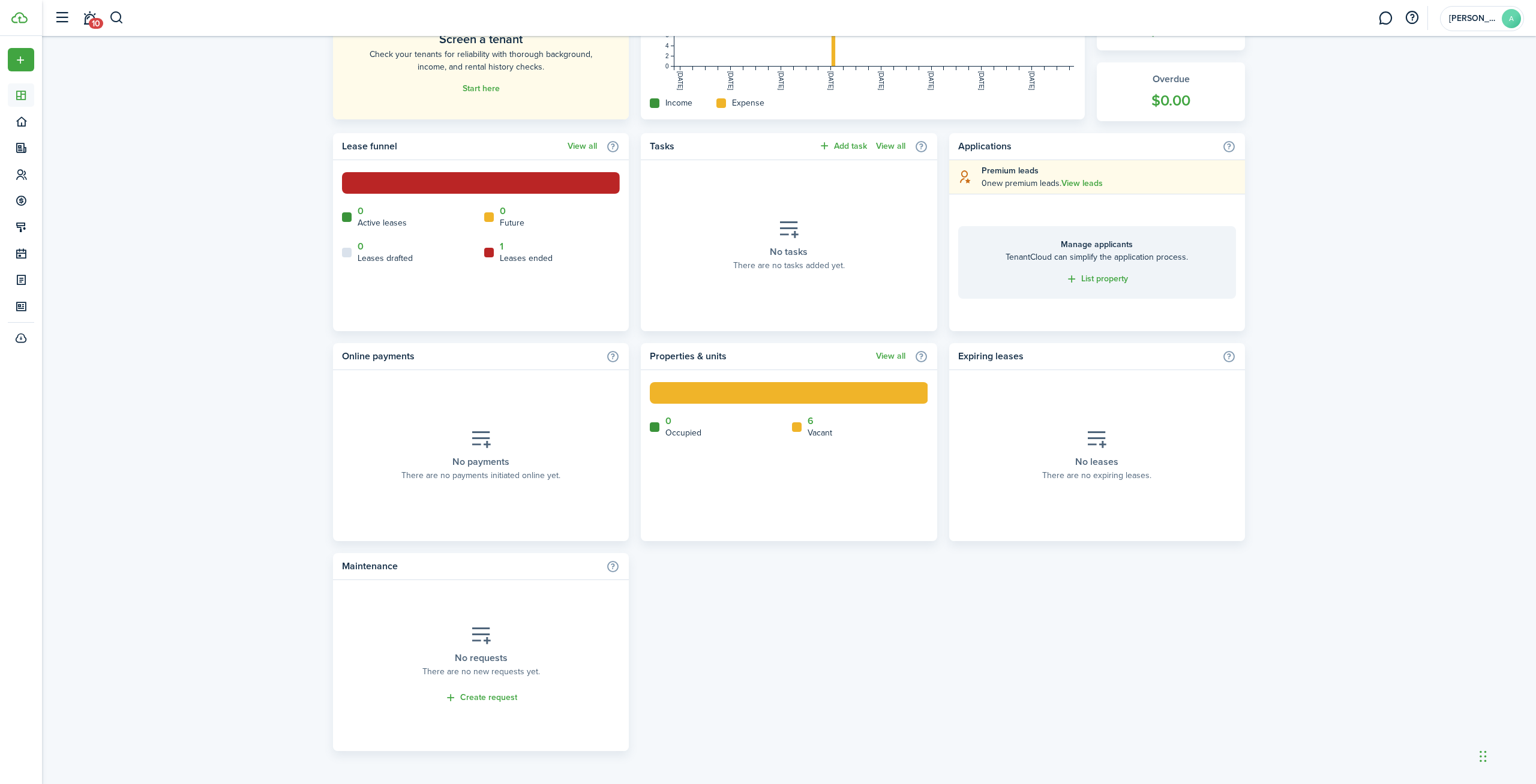
click at [504, 242] on home-widget-legend-item "1 Leases ended" at bounding box center [552, 252] width 137 height 24
click at [503, 245] on link "1" at bounding box center [501, 246] width 4 height 11
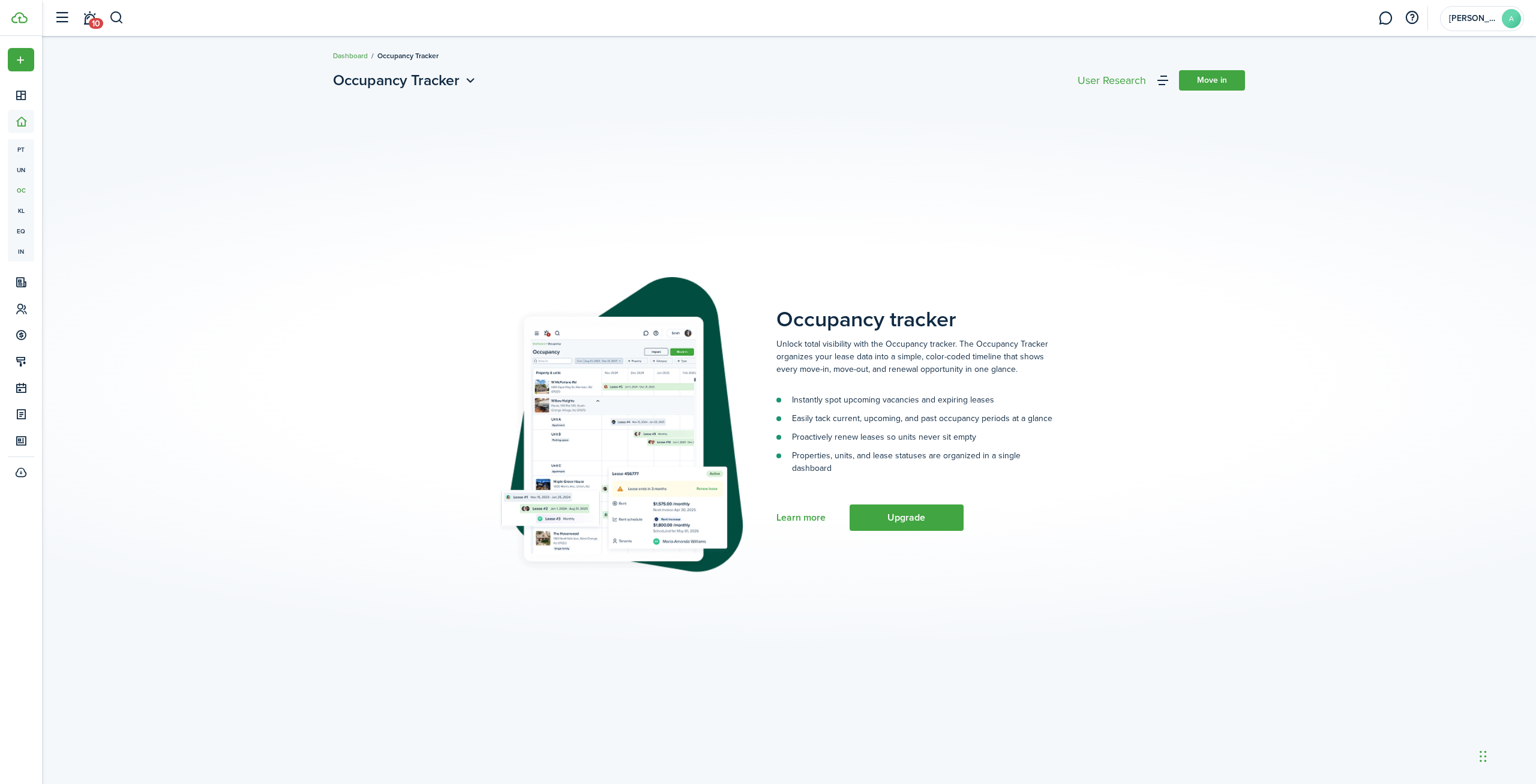
click at [354, 57] on link "Dashboard" at bounding box center [350, 56] width 35 height 11
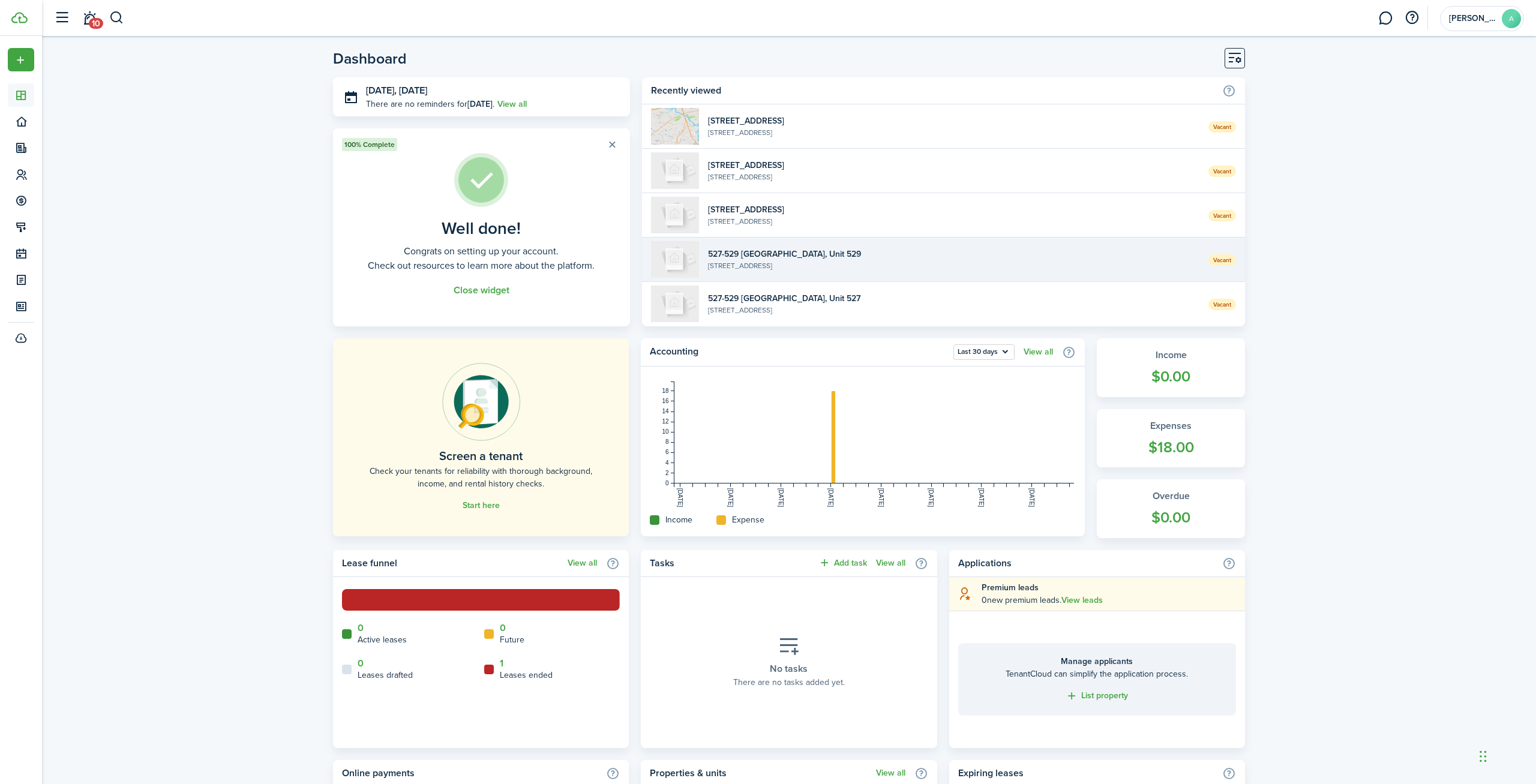
click at [918, 261] on widget-list-item-description "[STREET_ADDRESS]" at bounding box center [954, 265] width 492 height 11
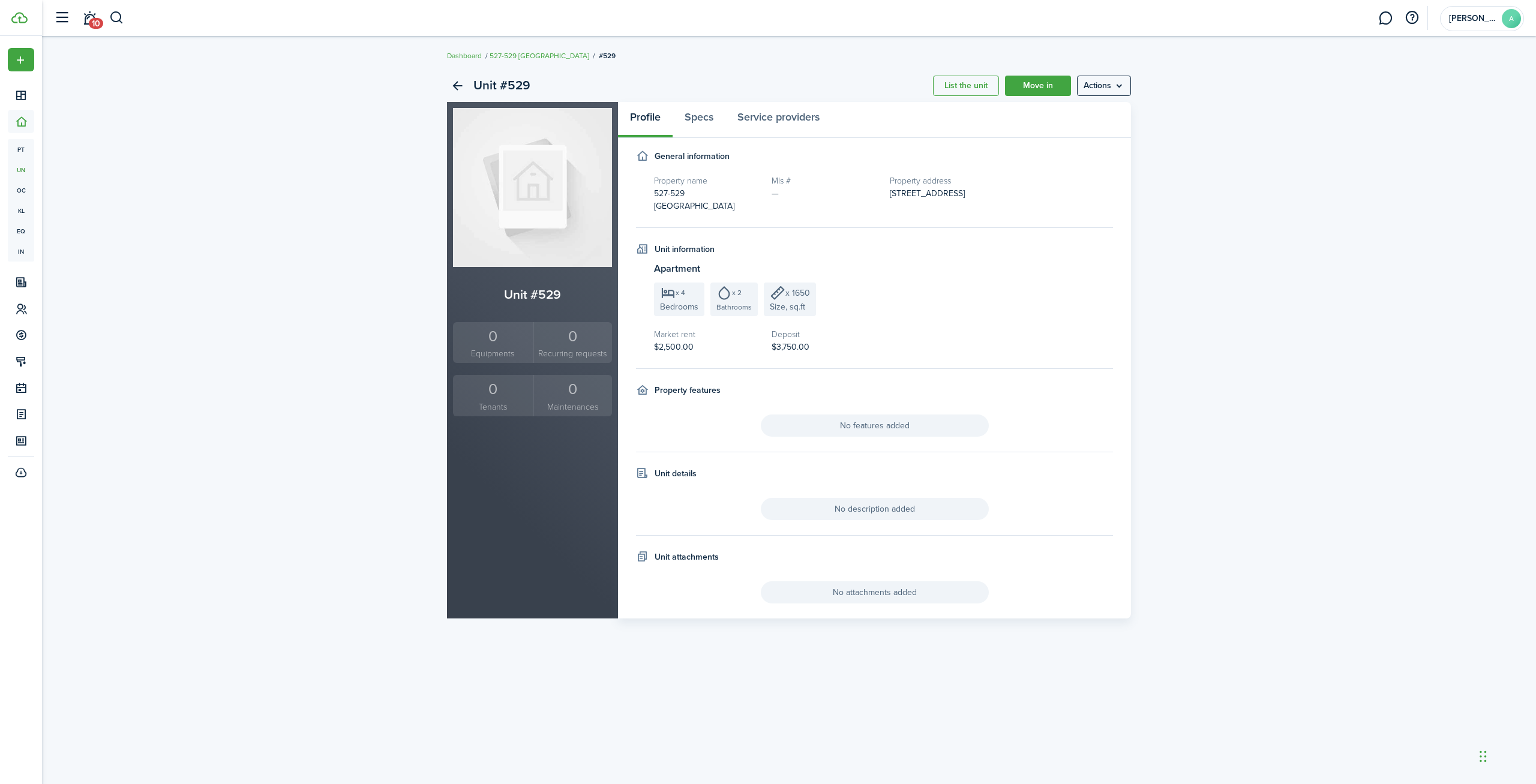
drag, startPoint x: 863, startPoint y: 117, endPoint x: 882, endPoint y: 114, distance: 19.2
click at [863, 117] on panel-main-header "Profile Specs Service providers" at bounding box center [875, 120] width 513 height 36
click at [1096, 87] on menu-btn "Actions" at bounding box center [1104, 86] width 54 height 21
click at [1085, 110] on link "Edit unit" at bounding box center [1078, 112] width 105 height 21
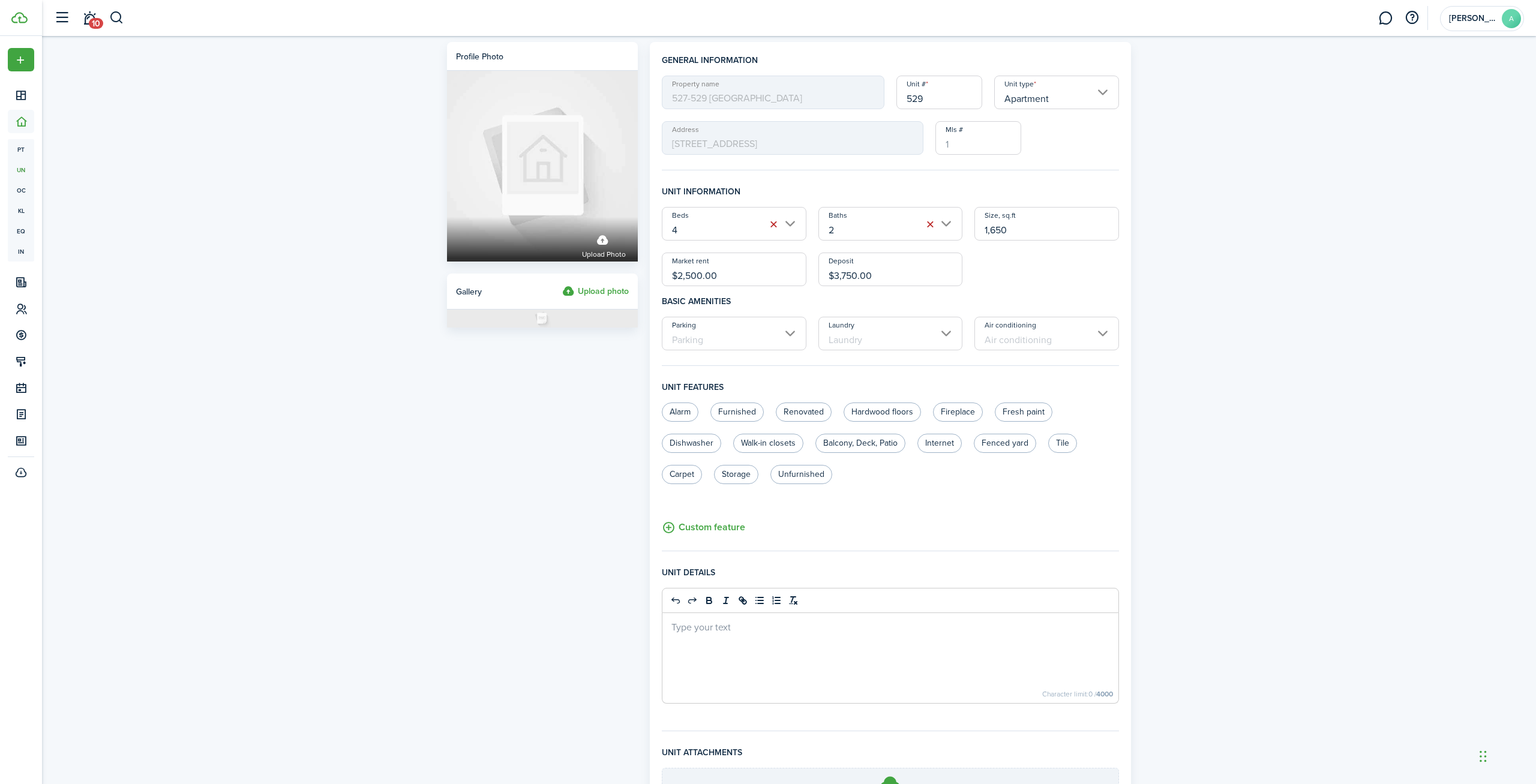
scroll to position [140, 0]
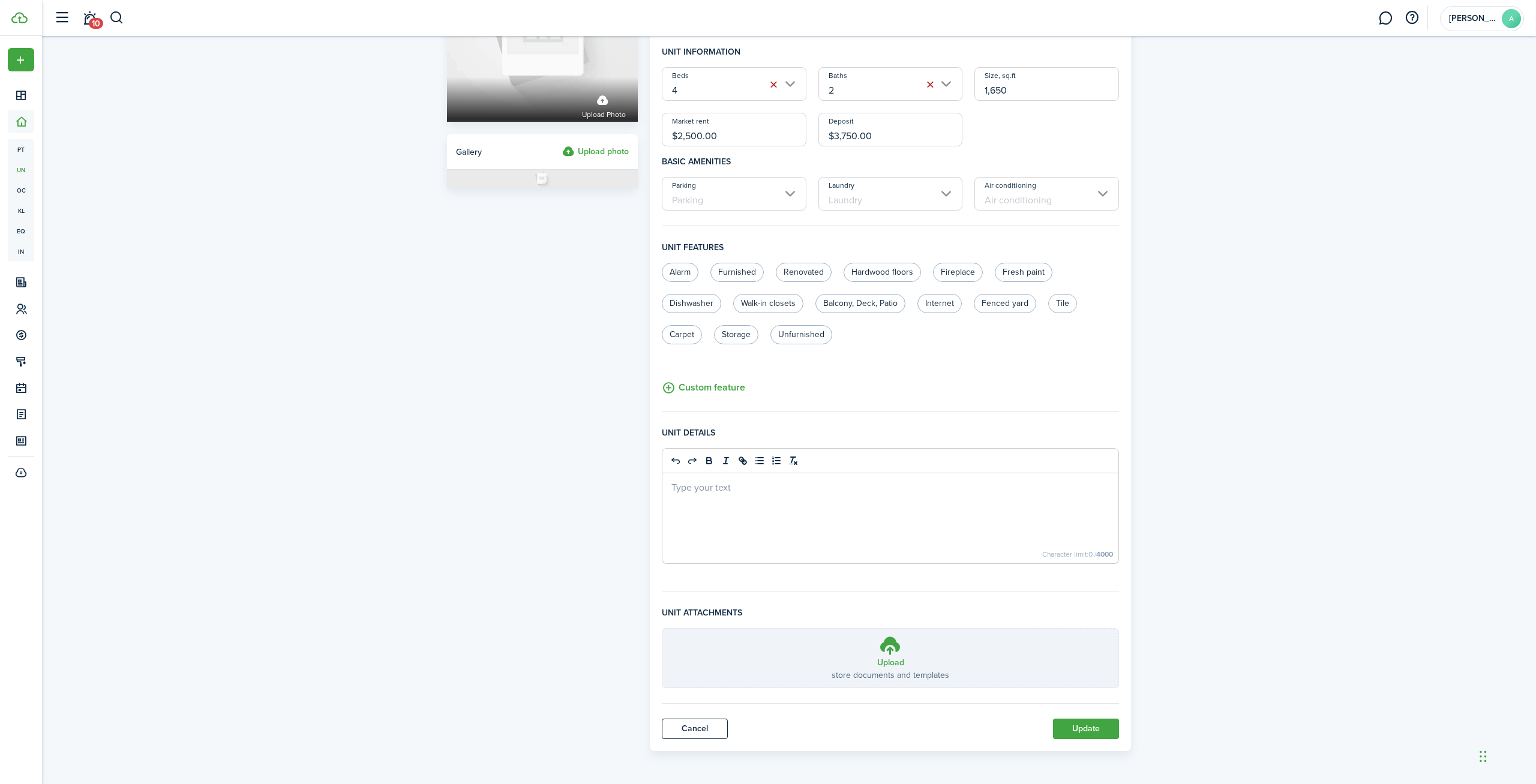
click at [712, 724] on link "Cancel" at bounding box center [695, 729] width 66 height 21
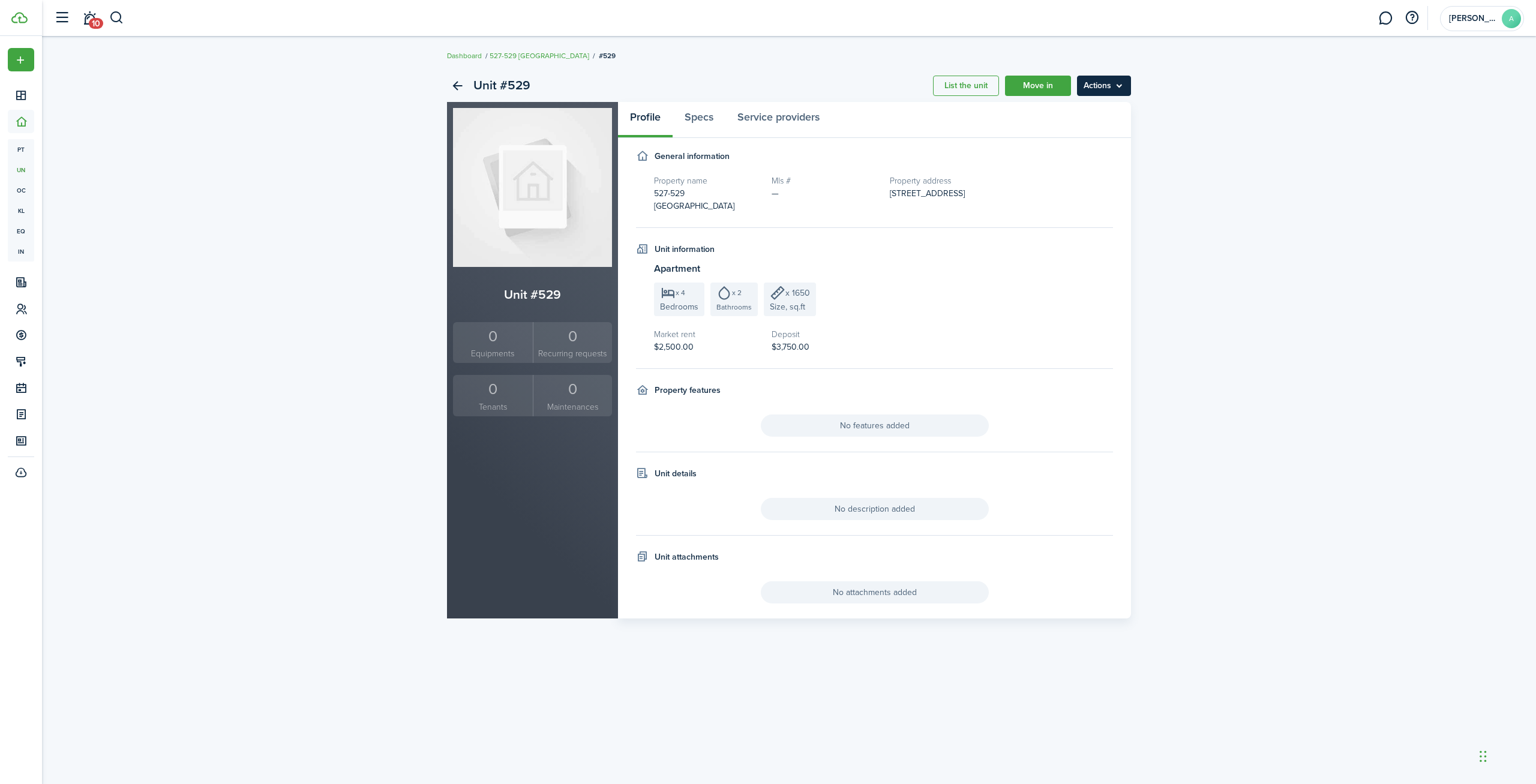
click at [1105, 80] on menu-btn "Actions" at bounding box center [1104, 86] width 54 height 21
click at [232, 134] on div "Unit #529 List the unit Move in Actions Unit #529 0 Equipments 0 Recurring requ…" at bounding box center [789, 344] width 1494 height 561
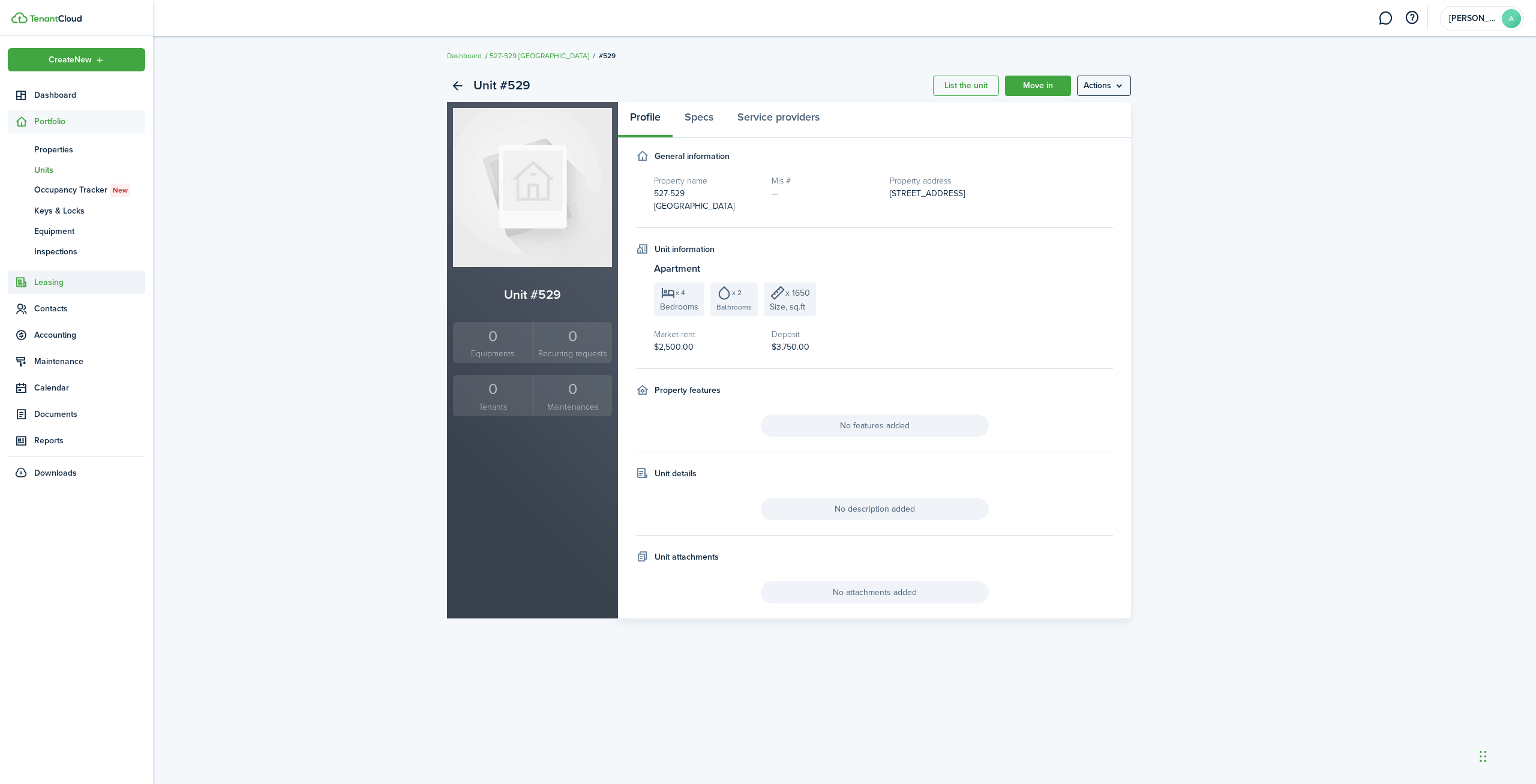
click at [63, 284] on span "Leasing" at bounding box center [90, 282] width 111 height 12
click at [64, 282] on span "Contacts" at bounding box center [90, 288] width 111 height 12
click at [57, 203] on span "Tenants" at bounding box center [90, 203] width 111 height 12
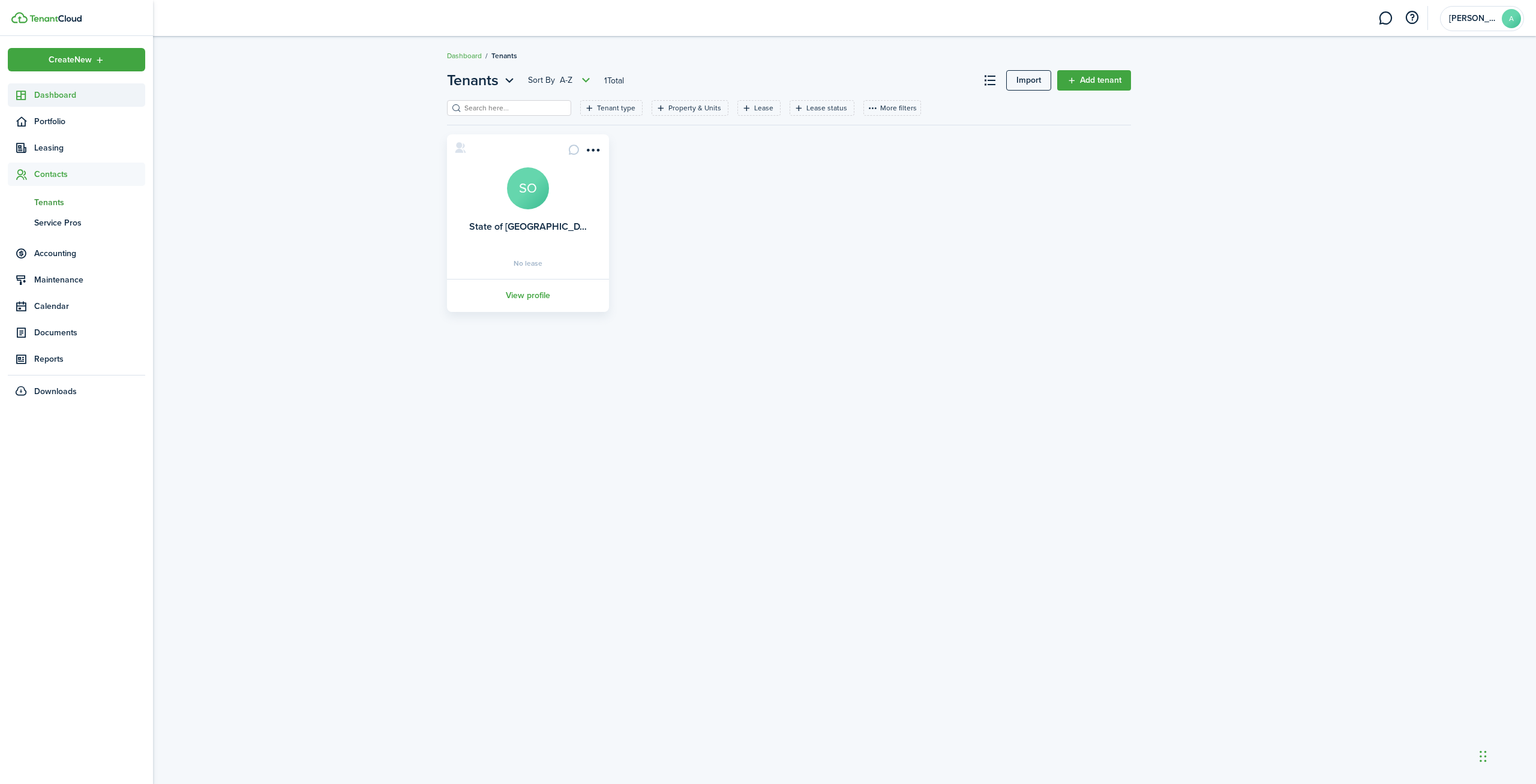
click at [19, 104] on link "Dashboard" at bounding box center [76, 95] width 137 height 24
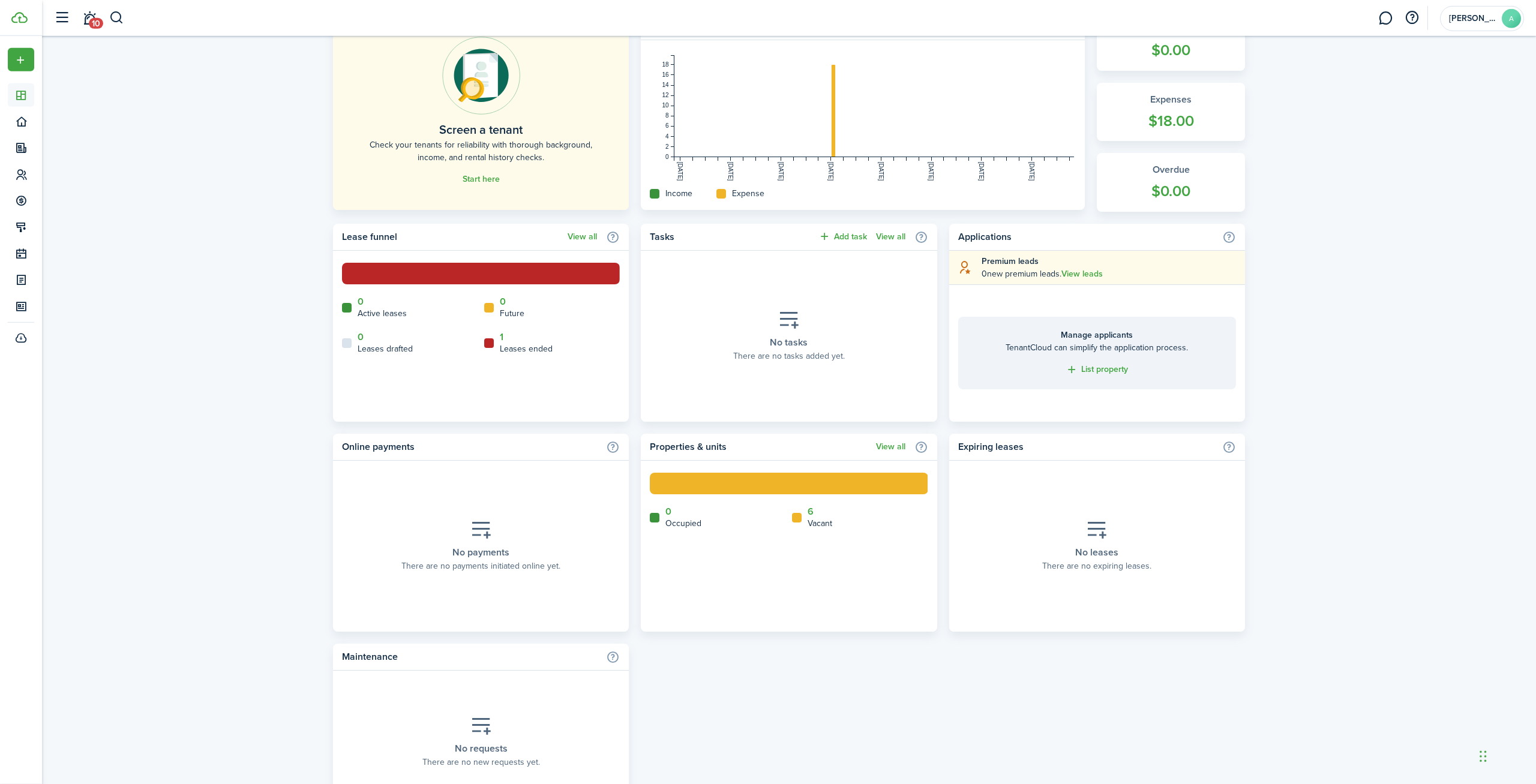
scroll to position [417, 0]
